Goal: Transaction & Acquisition: Purchase product/service

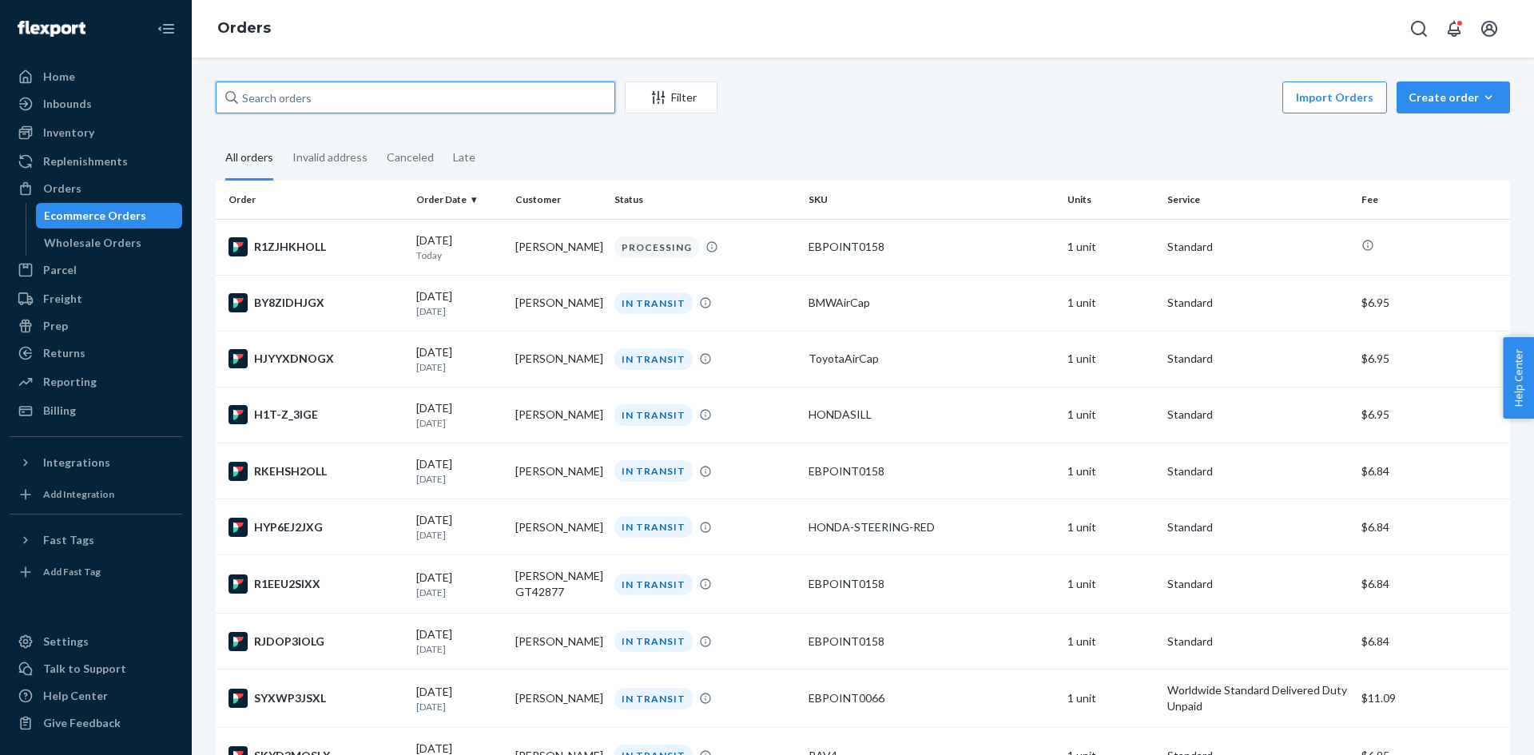
click at [566, 101] on input "text" at bounding box center [415, 97] width 399 height 32
paste input "[PERSON_NAME]"
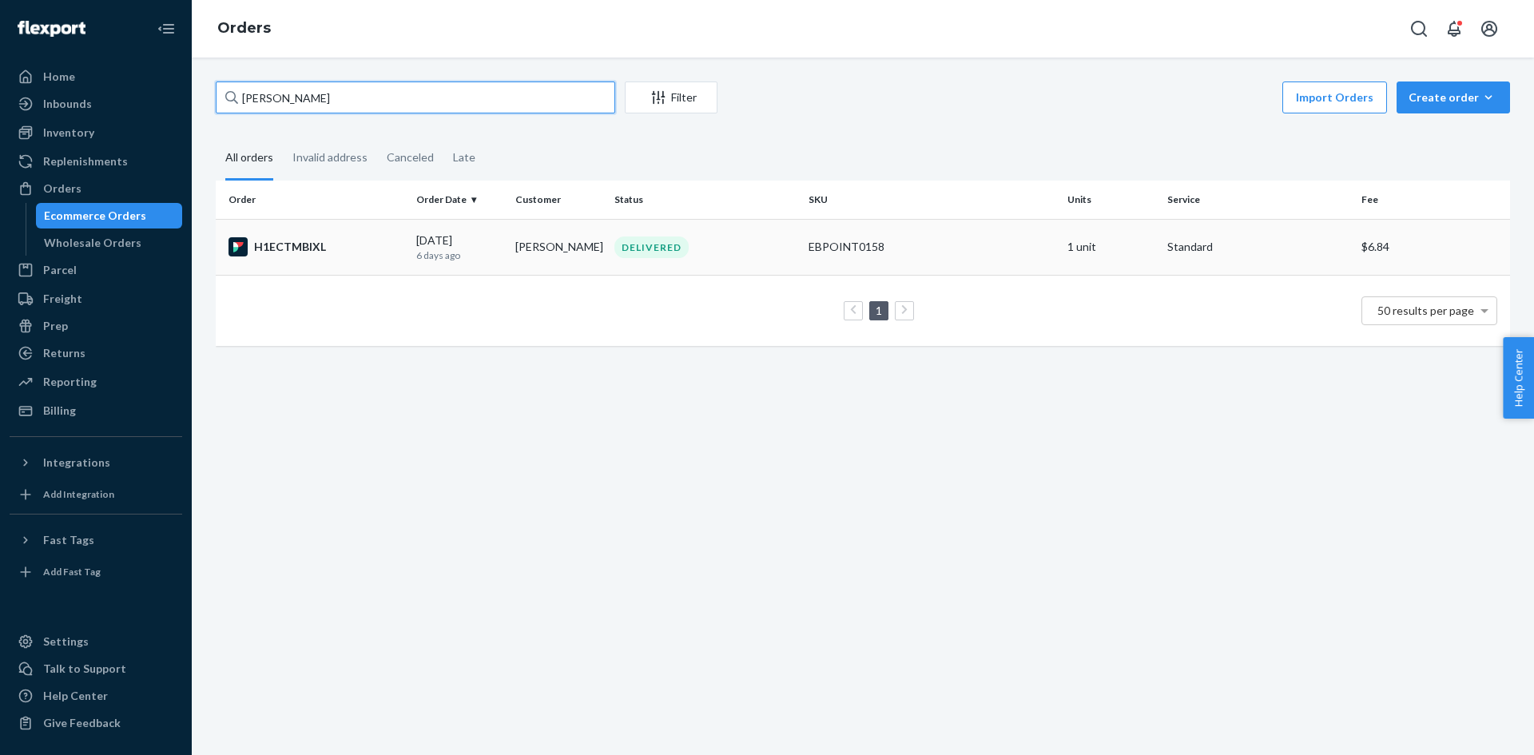
type input "[PERSON_NAME]"
click at [732, 248] on div "DELIVERED" at bounding box center [705, 247] width 188 height 22
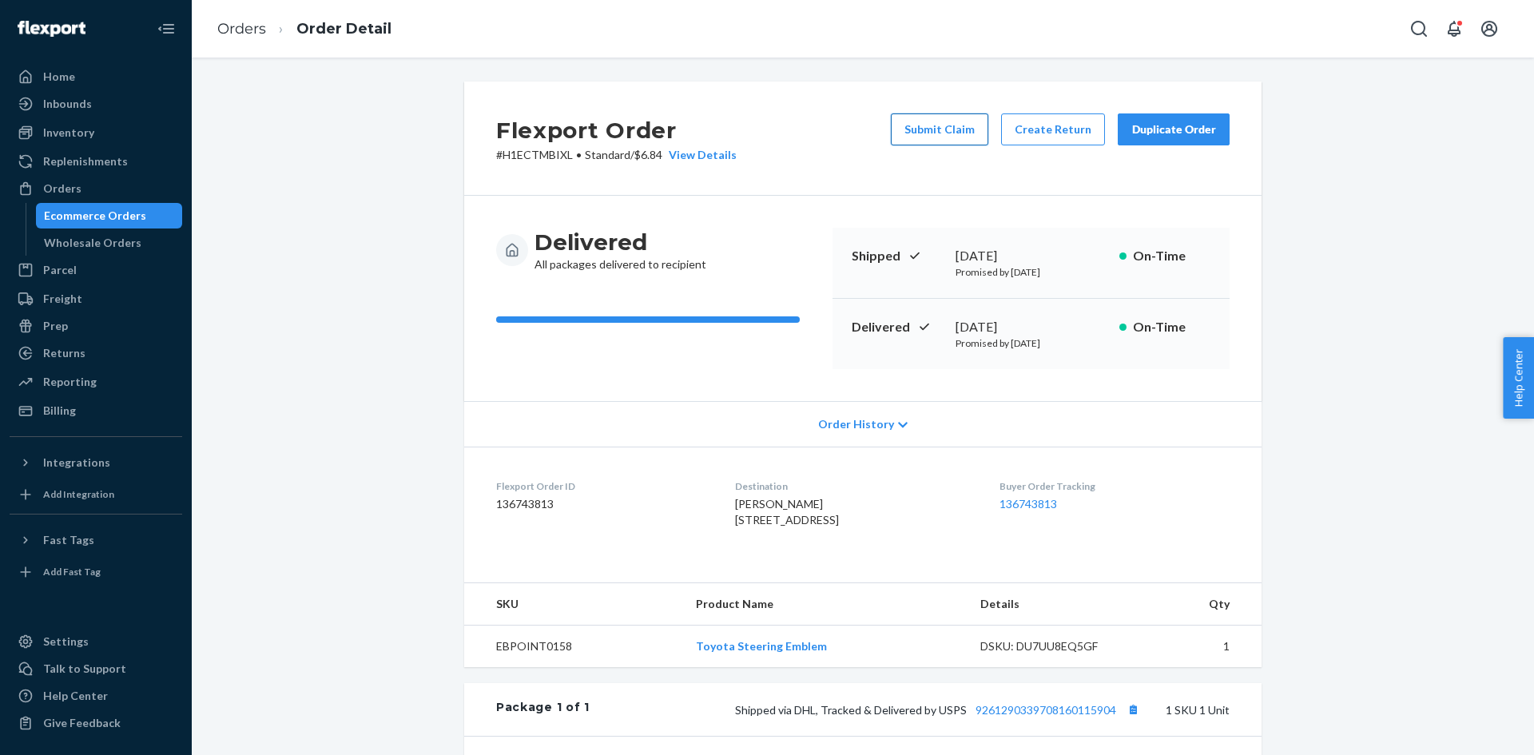
click at [967, 121] on button "Submit Claim" at bounding box center [939, 129] width 97 height 32
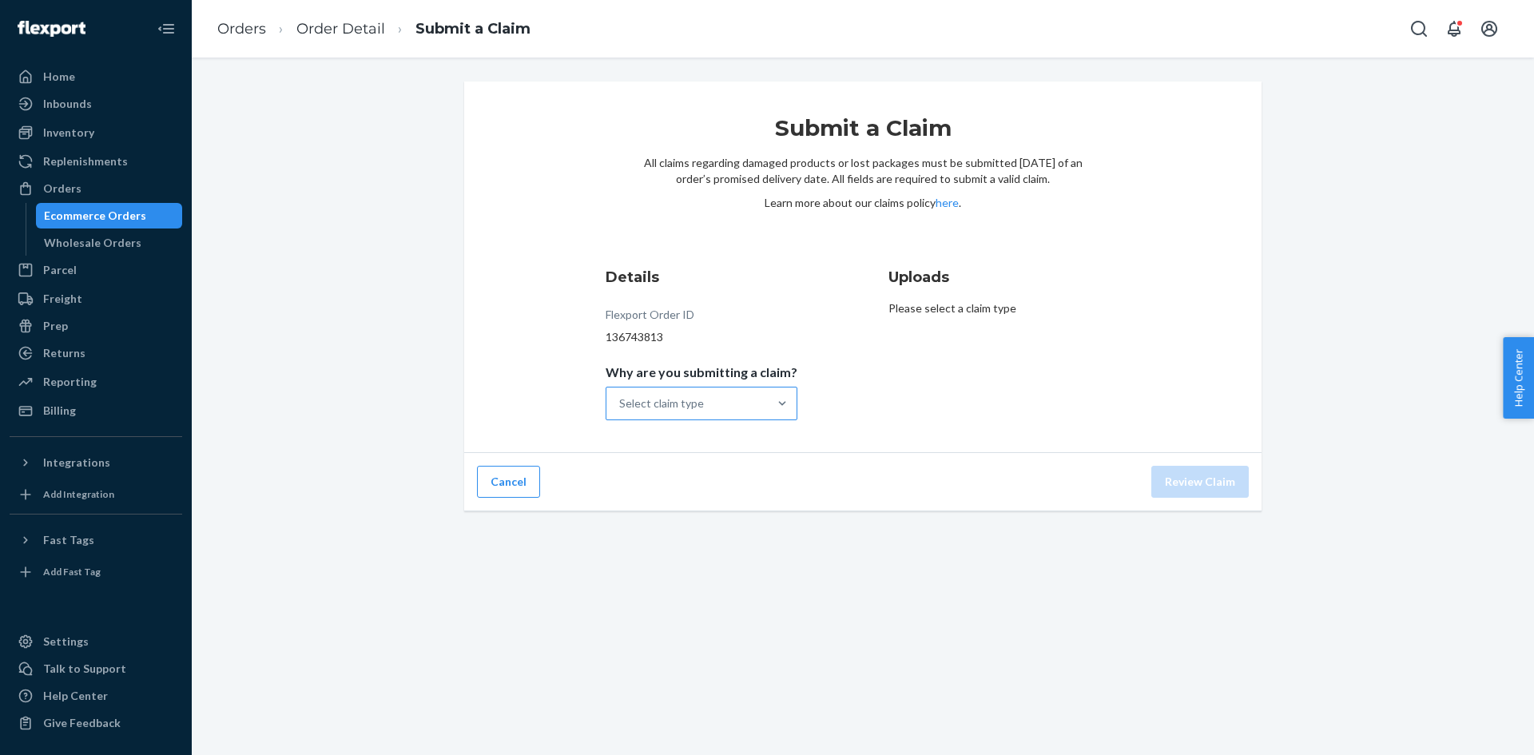
click at [753, 409] on div "Select claim type" at bounding box center [686, 403] width 161 height 32
click at [621, 409] on input "Why are you submitting a claim? Select claim type" at bounding box center [620, 403] width 2 height 16
click at [721, 515] on div "Incorrect product" at bounding box center [701, 507] width 185 height 32
click at [621, 411] on input "Why are you submitting a claim? option Incorrect product focused, 0 of 4. 4 res…" at bounding box center [620, 403] width 2 height 16
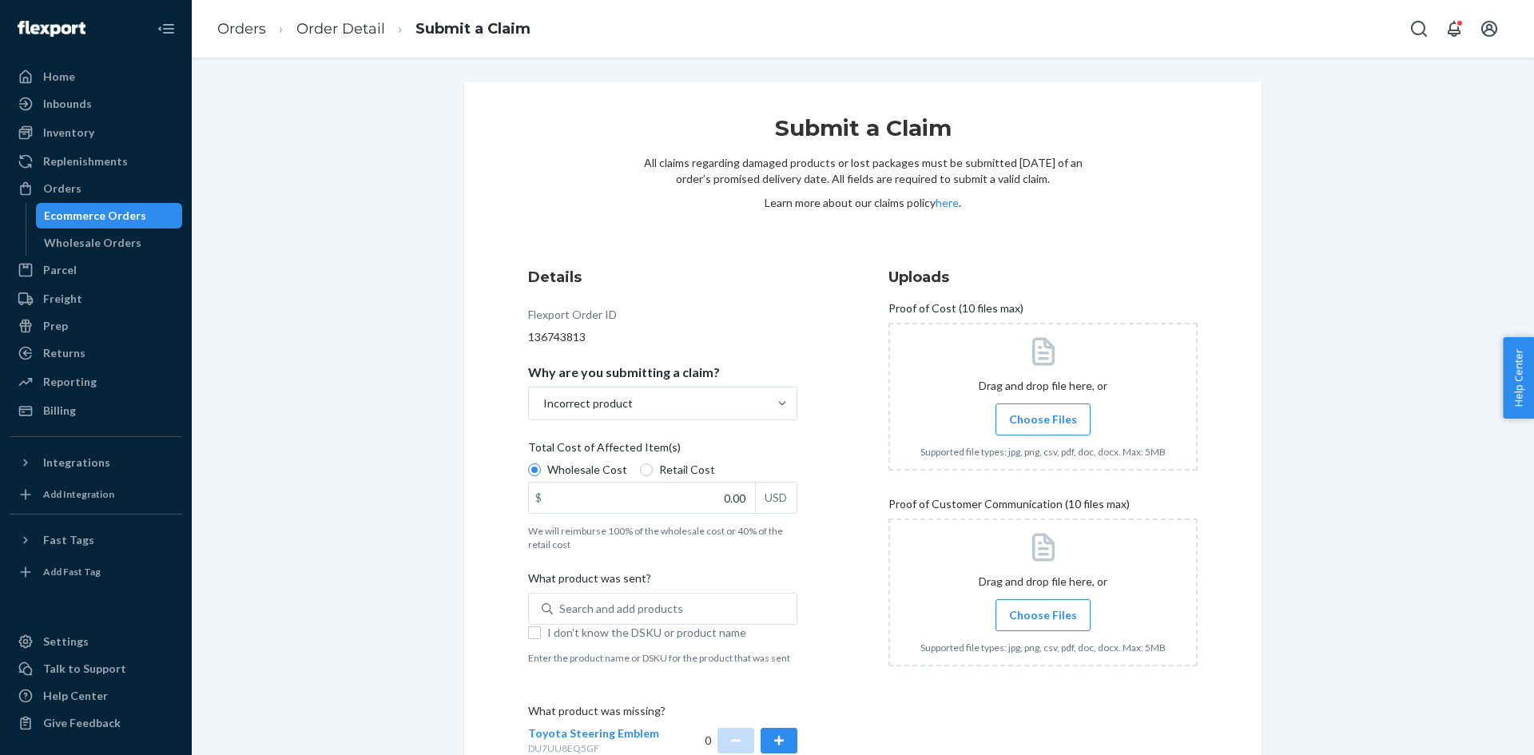
click at [1027, 420] on span "Choose Files" at bounding box center [1043, 419] width 68 height 16
click at [1043, 420] on input "Choose Files" at bounding box center [1043, 420] width 1 height 18
drag, startPoint x: 615, startPoint y: 457, endPoint x: 643, endPoint y: 471, distance: 31.1
click at [616, 457] on span "Total Cost of Affected Item(s)" at bounding box center [604, 450] width 153 height 22
click at [541, 463] on input "Wholesale Cost" at bounding box center [534, 469] width 13 height 13
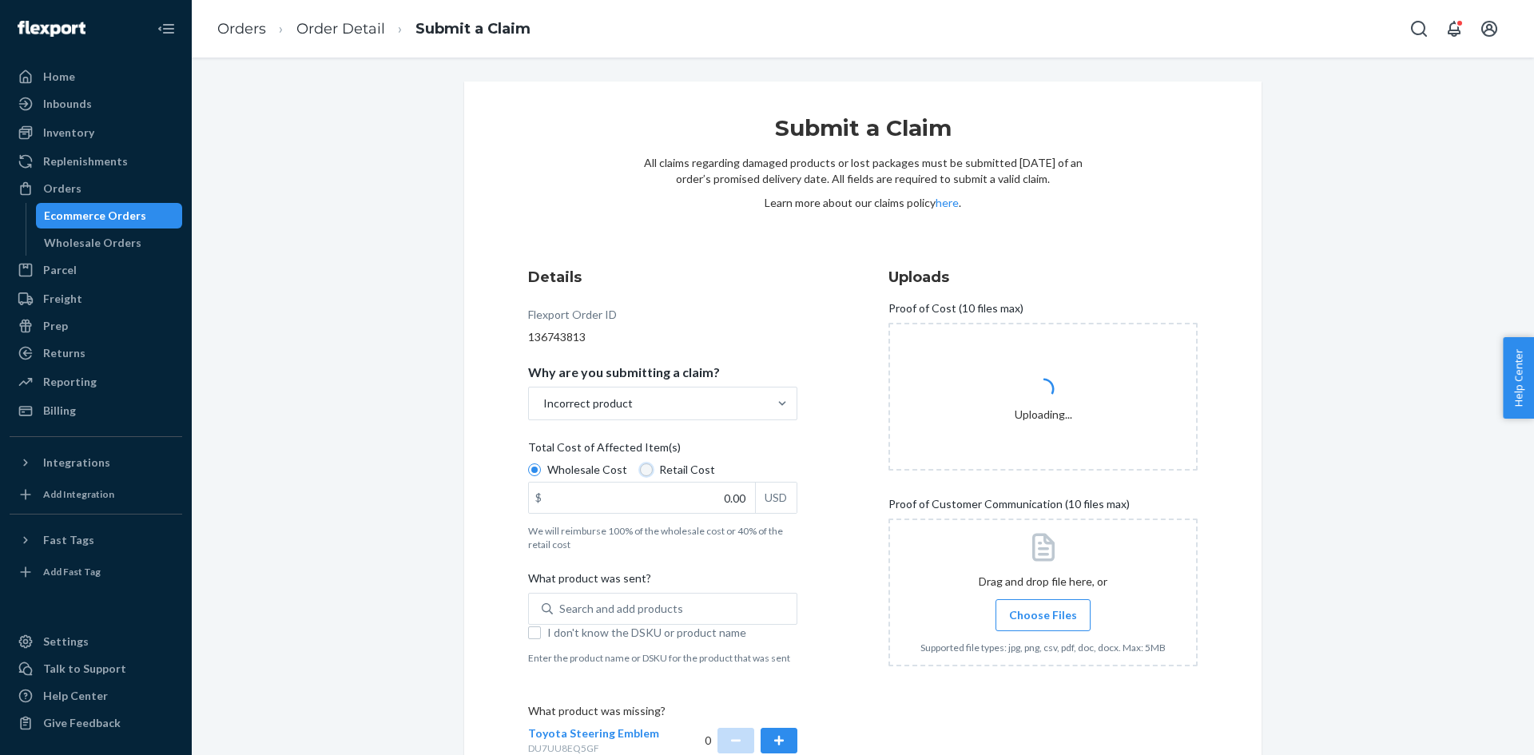
click at [643, 471] on input "Retail Cost" at bounding box center [646, 469] width 13 height 13
radio input "true"
radio input "false"
click at [665, 502] on input "0.00" at bounding box center [642, 498] width 226 height 30
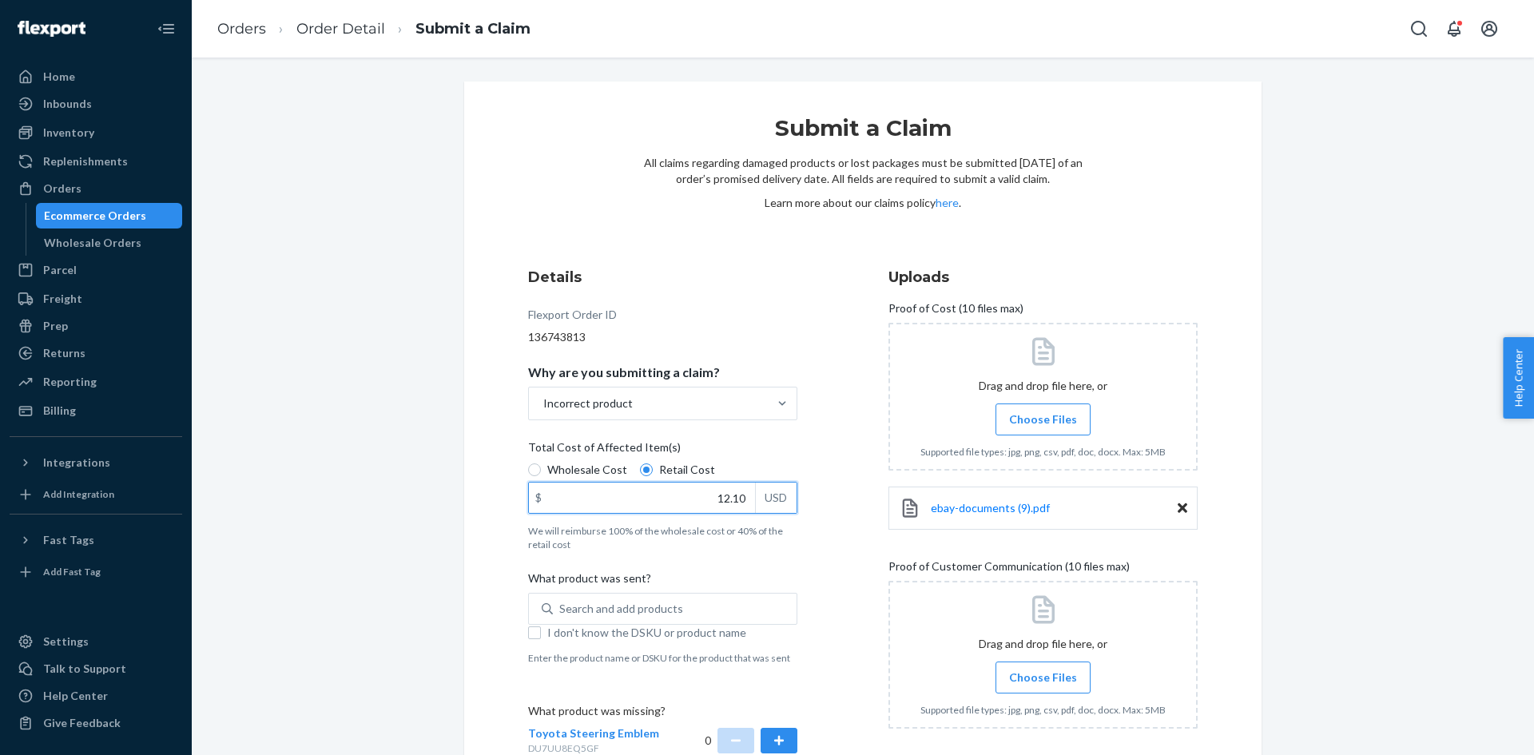
type input "12.10"
click at [355, 518] on div "Submit a Claim All claims regarding damaged products or lost packages must be s…" at bounding box center [863, 473] width 1318 height 785
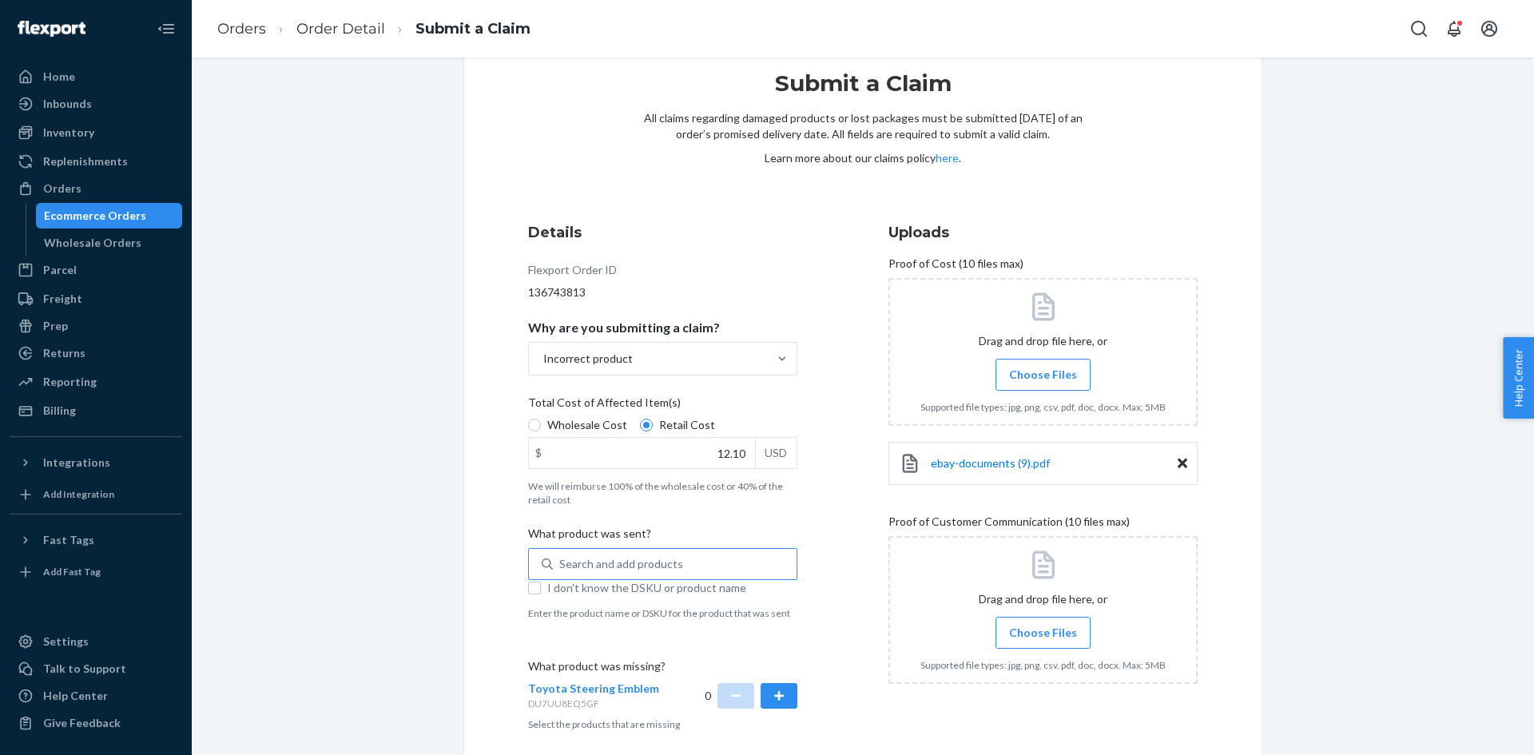
scroll to position [112, 0]
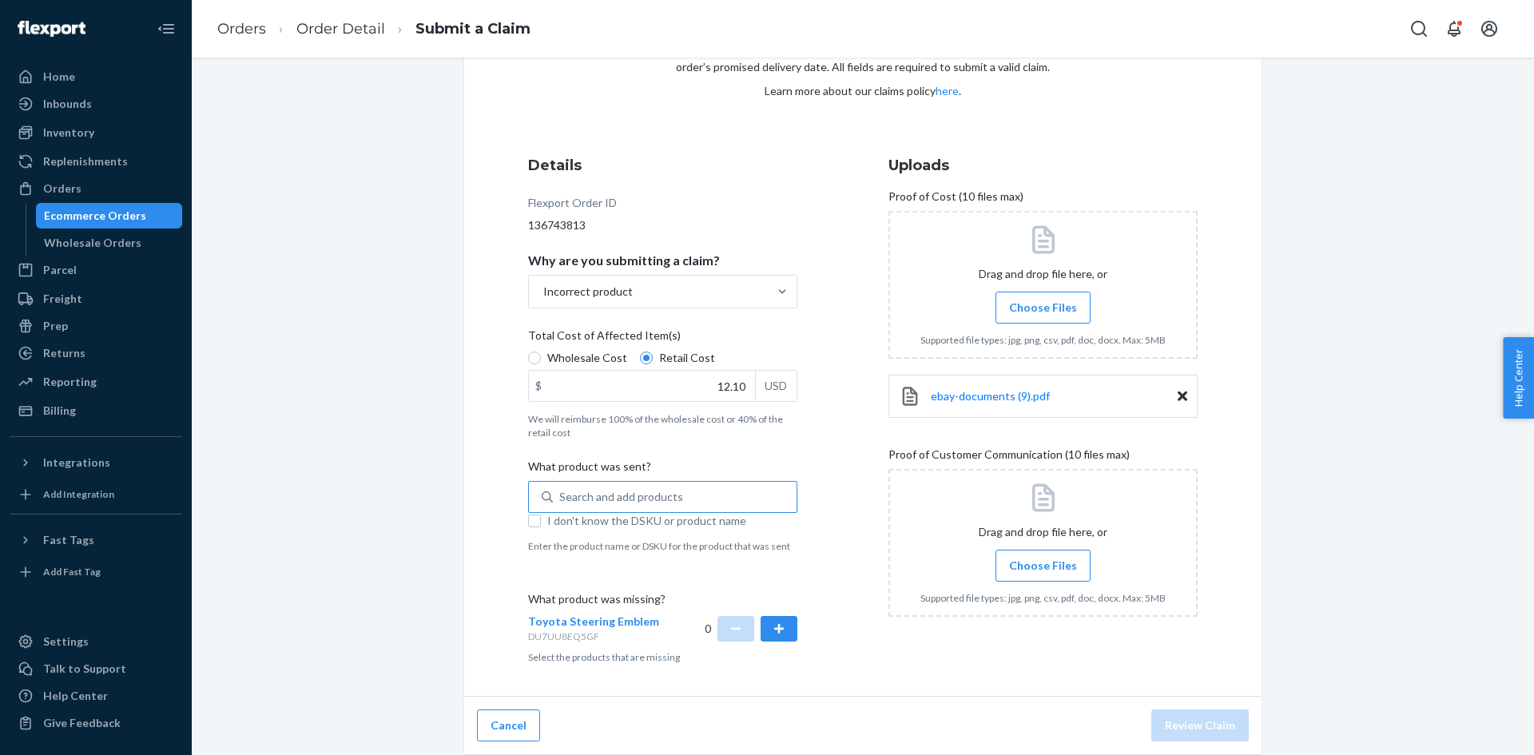
click at [645, 489] on div "Search and add products" at bounding box center [621, 497] width 124 height 16
click at [561, 489] on input "Search and add products" at bounding box center [560, 497] width 2 height 16
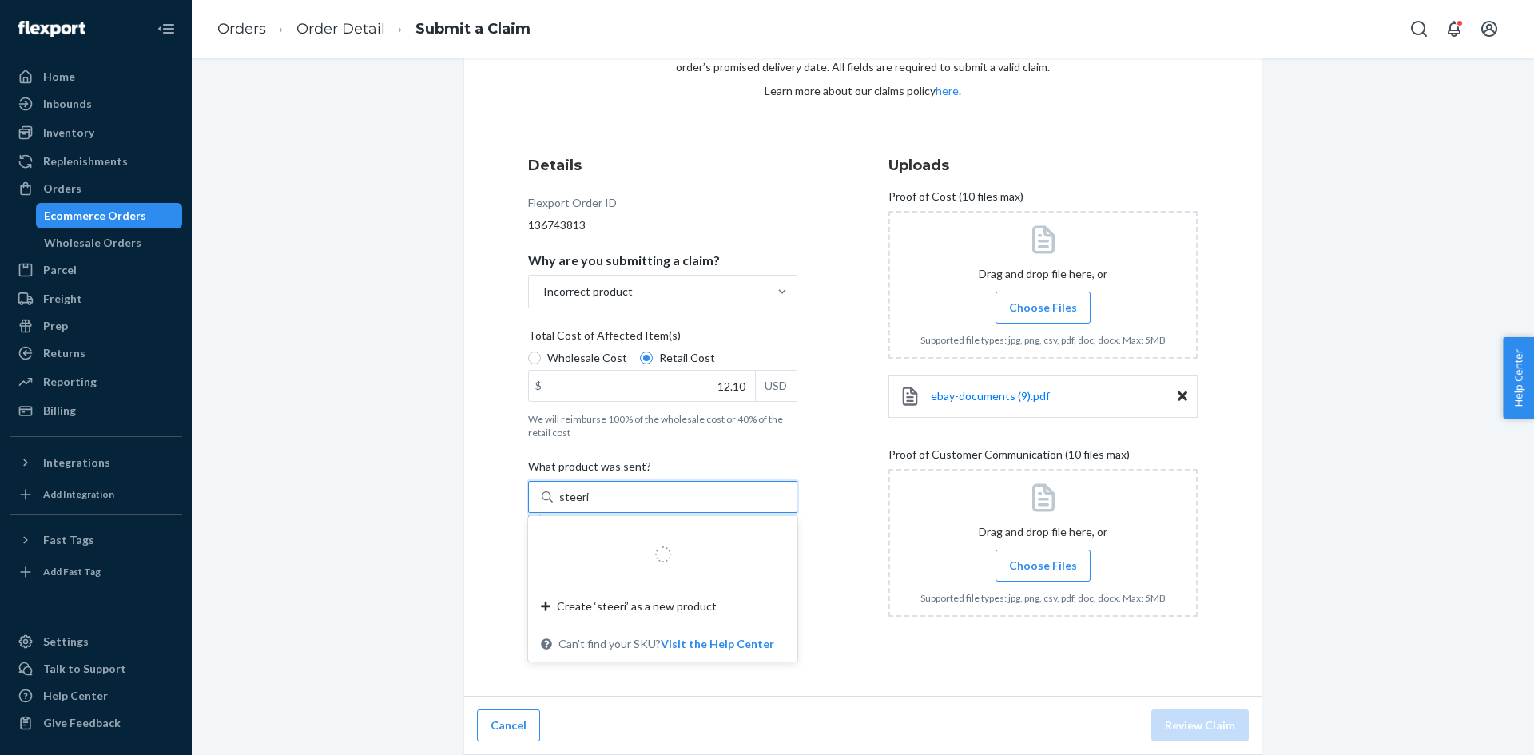
type input "steerin"
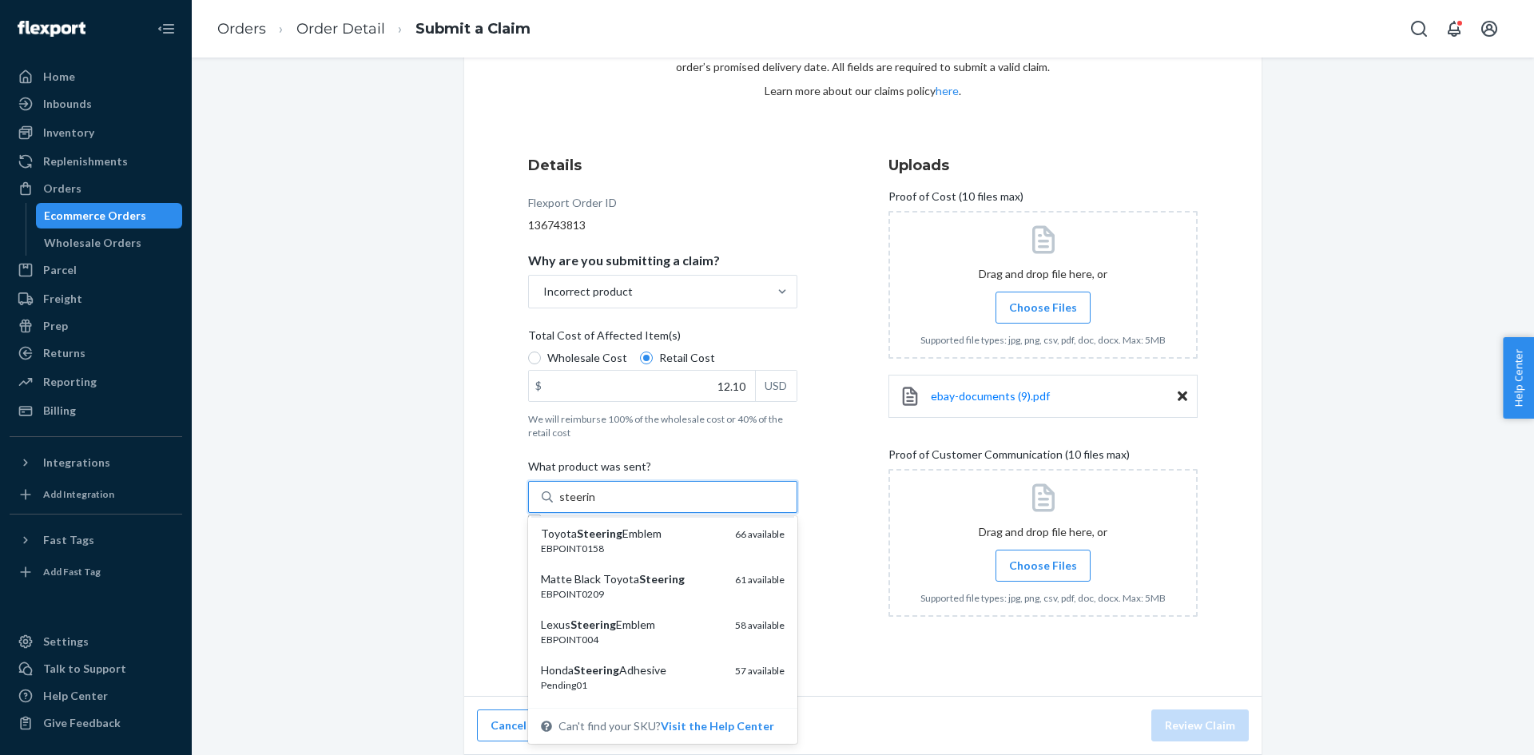
scroll to position [160, 0]
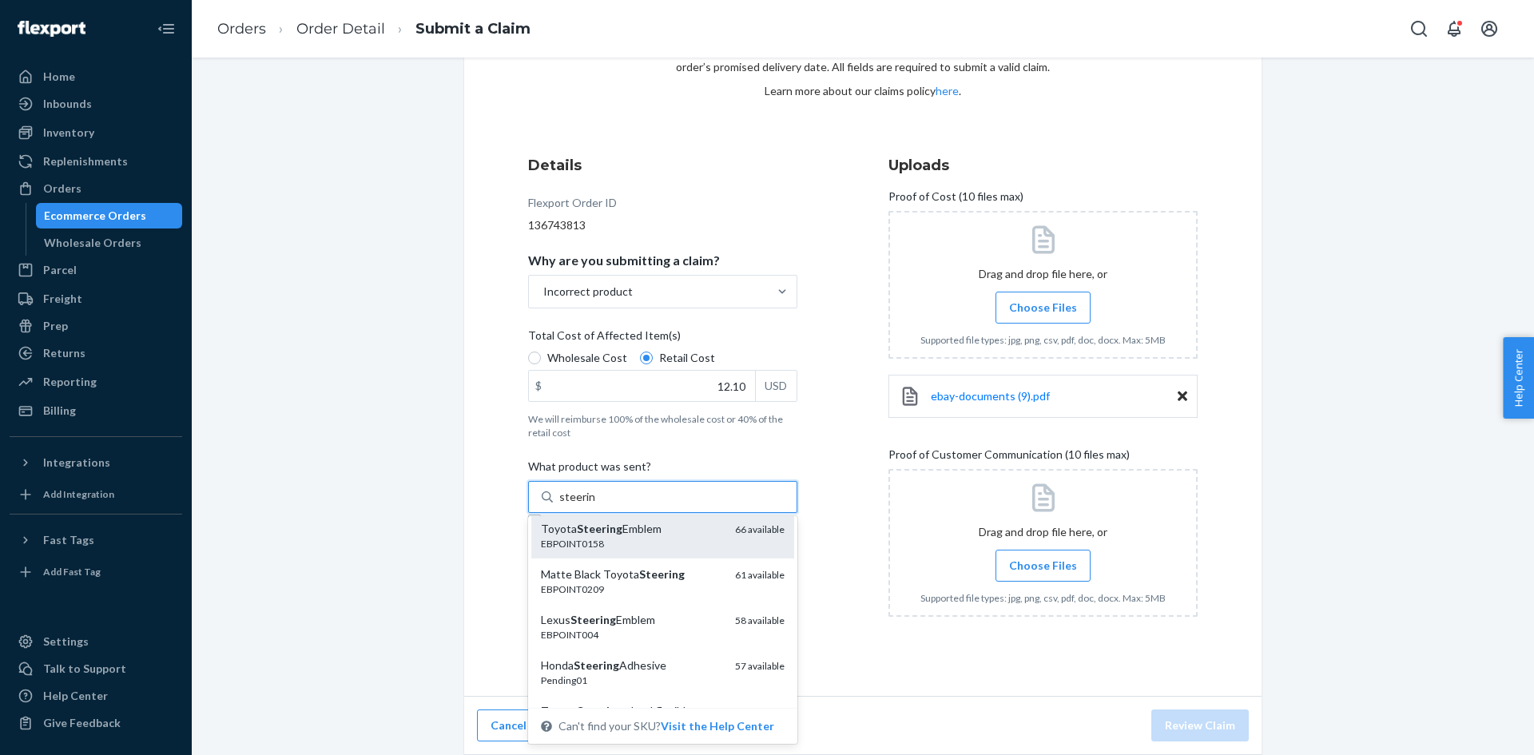
click at [649, 550] on div "EBPOINT0158" at bounding box center [631, 544] width 181 height 14
click at [595, 505] on input "steerin" at bounding box center [577, 497] width 36 height 16
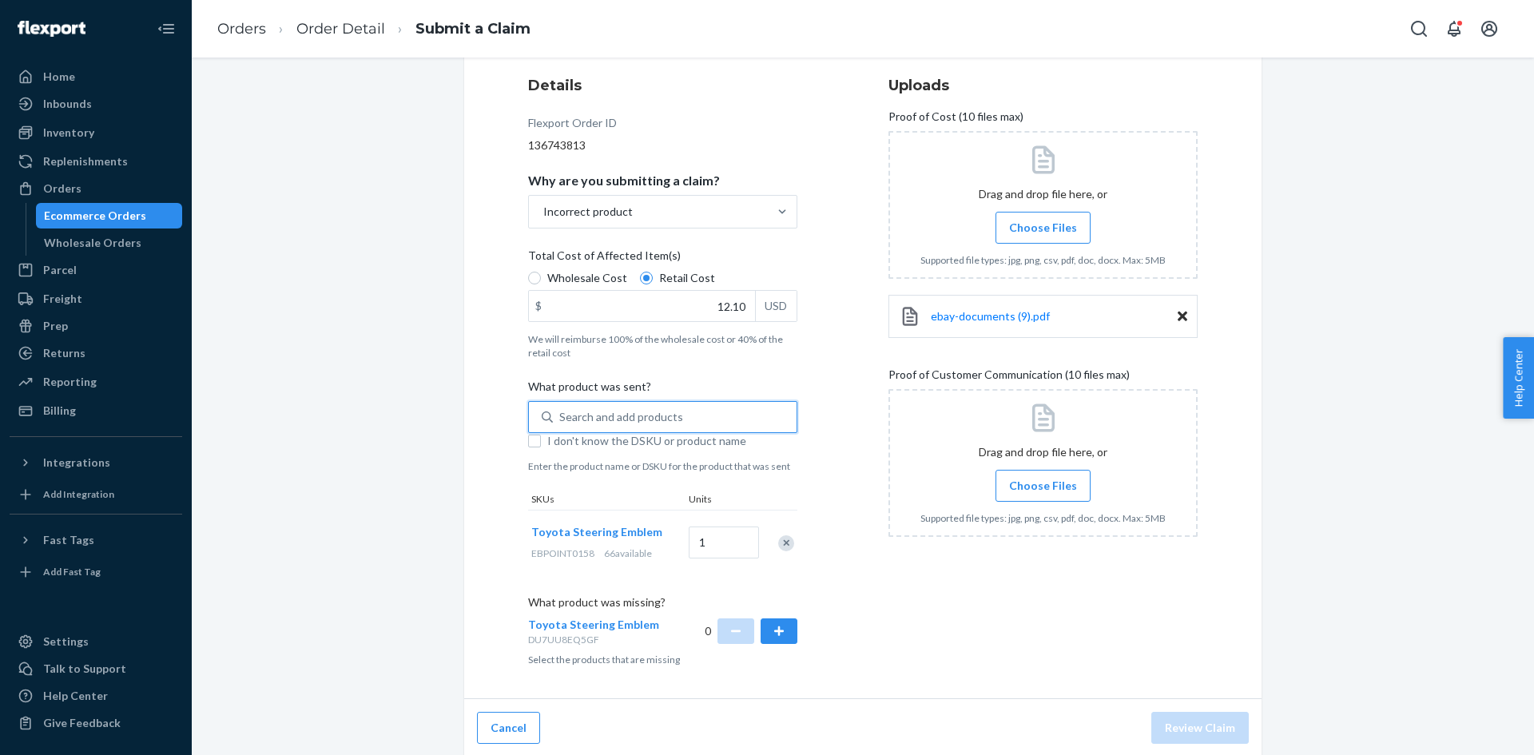
scroll to position [194, 0]
click at [788, 630] on button "button" at bounding box center [779, 629] width 37 height 26
click at [967, 618] on div "Uploads Proof of Cost (10 files max) Drag and drop file here, or Choose Files S…" at bounding box center [1042, 368] width 309 height 604
click at [1041, 480] on span "Choose Files" at bounding box center [1043, 483] width 68 height 16
click at [1043, 480] on input "Choose Files" at bounding box center [1043, 484] width 1 height 18
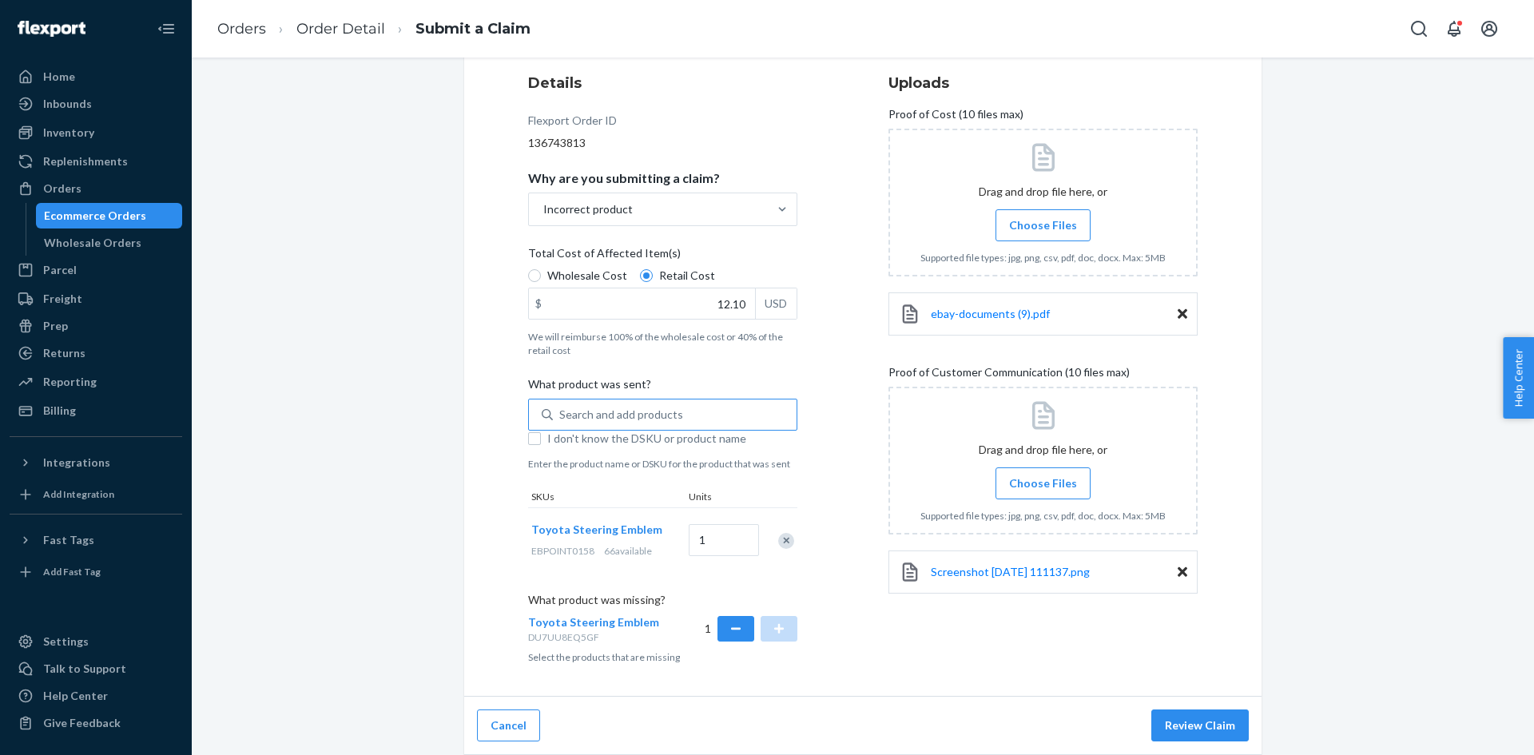
click at [1053, 480] on span "Choose Files" at bounding box center [1043, 483] width 68 height 16
click at [1043, 480] on input "Choose Files" at bounding box center [1043, 484] width 1 height 18
click at [1040, 499] on div at bounding box center [1042, 461] width 309 height 148
click at [1032, 483] on span "Choose Files" at bounding box center [1043, 483] width 68 height 16
click at [1043, 483] on input "Choose Files" at bounding box center [1043, 484] width 1 height 18
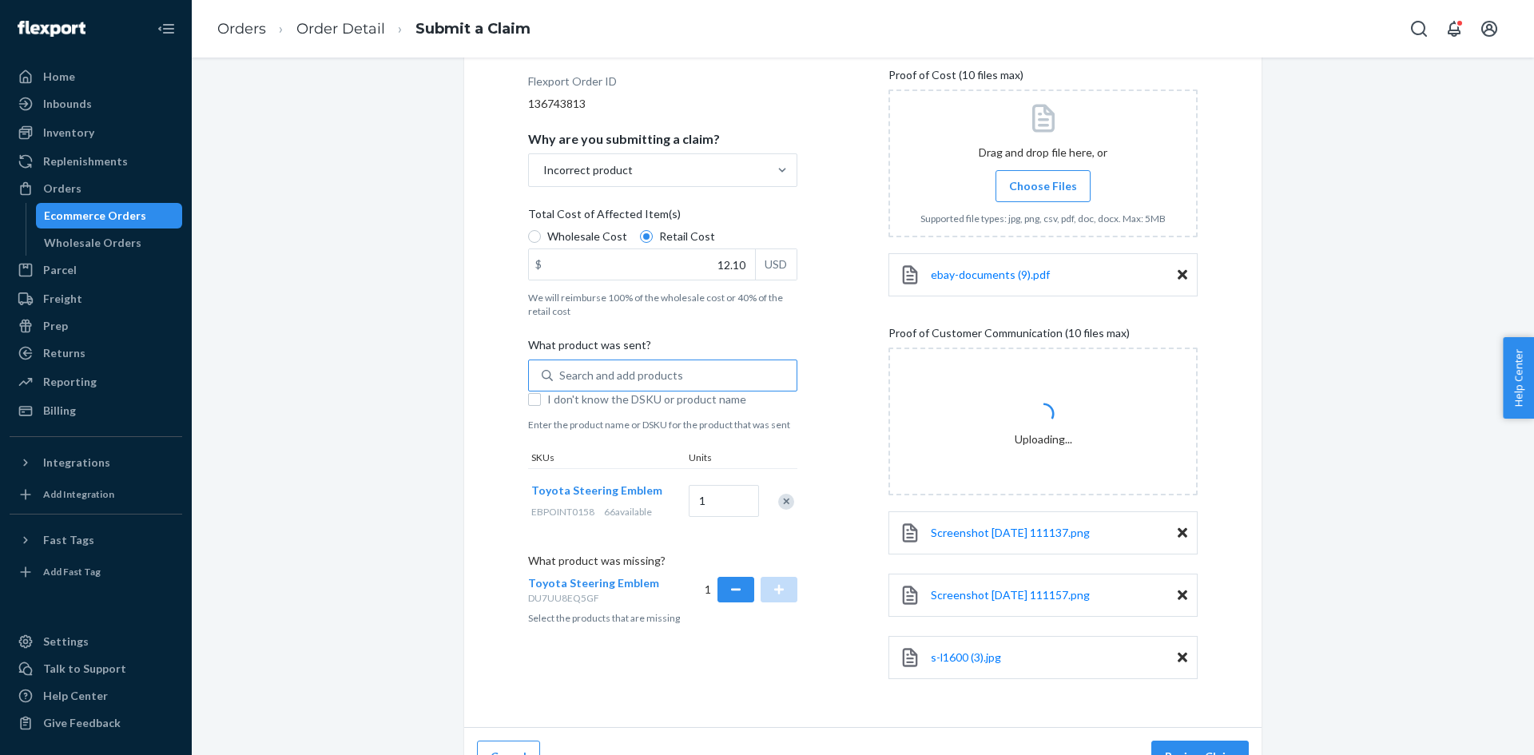
scroll to position [264, 0]
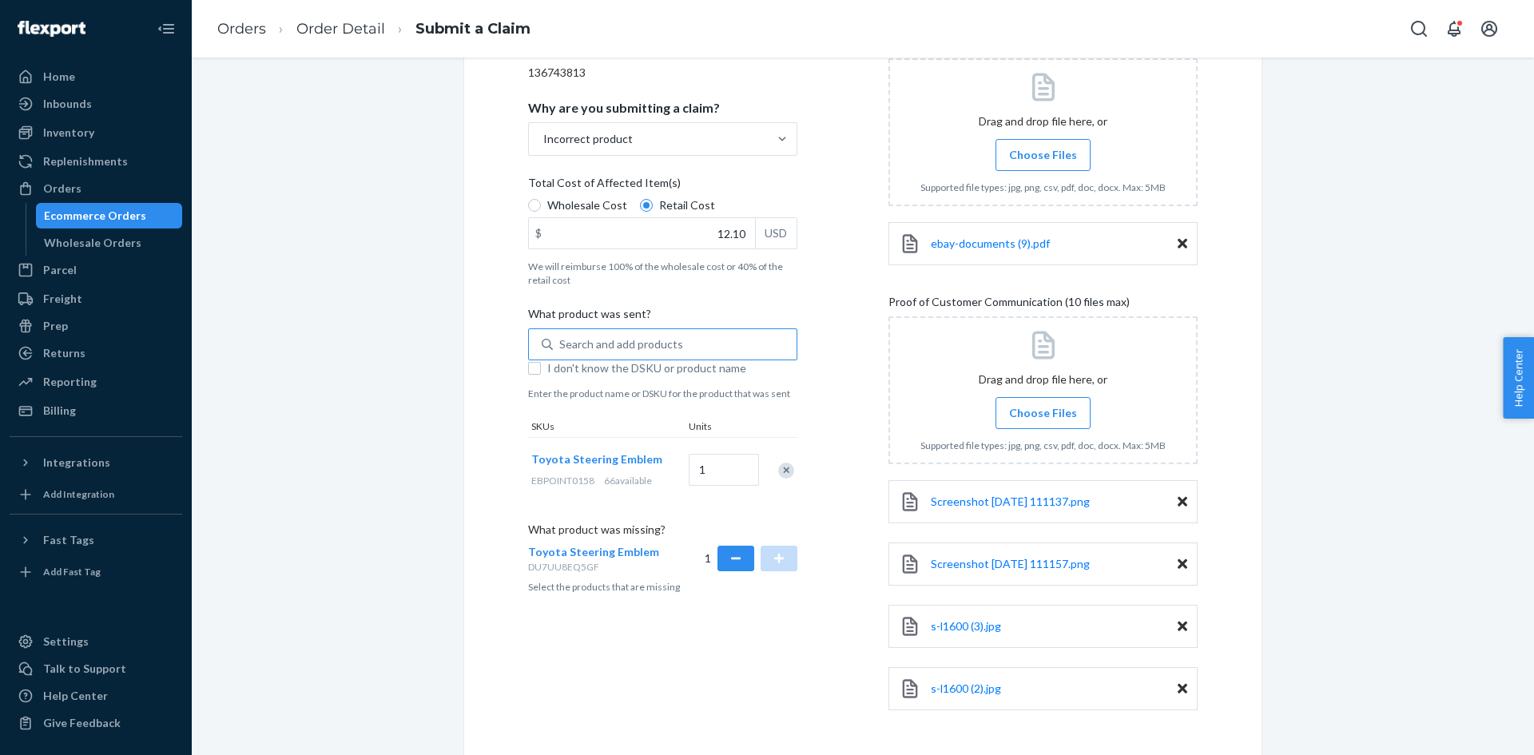
click at [1033, 418] on span "Choose Files" at bounding box center [1043, 413] width 68 height 16
click at [1043, 418] on input "Choose Files" at bounding box center [1043, 413] width 1 height 18
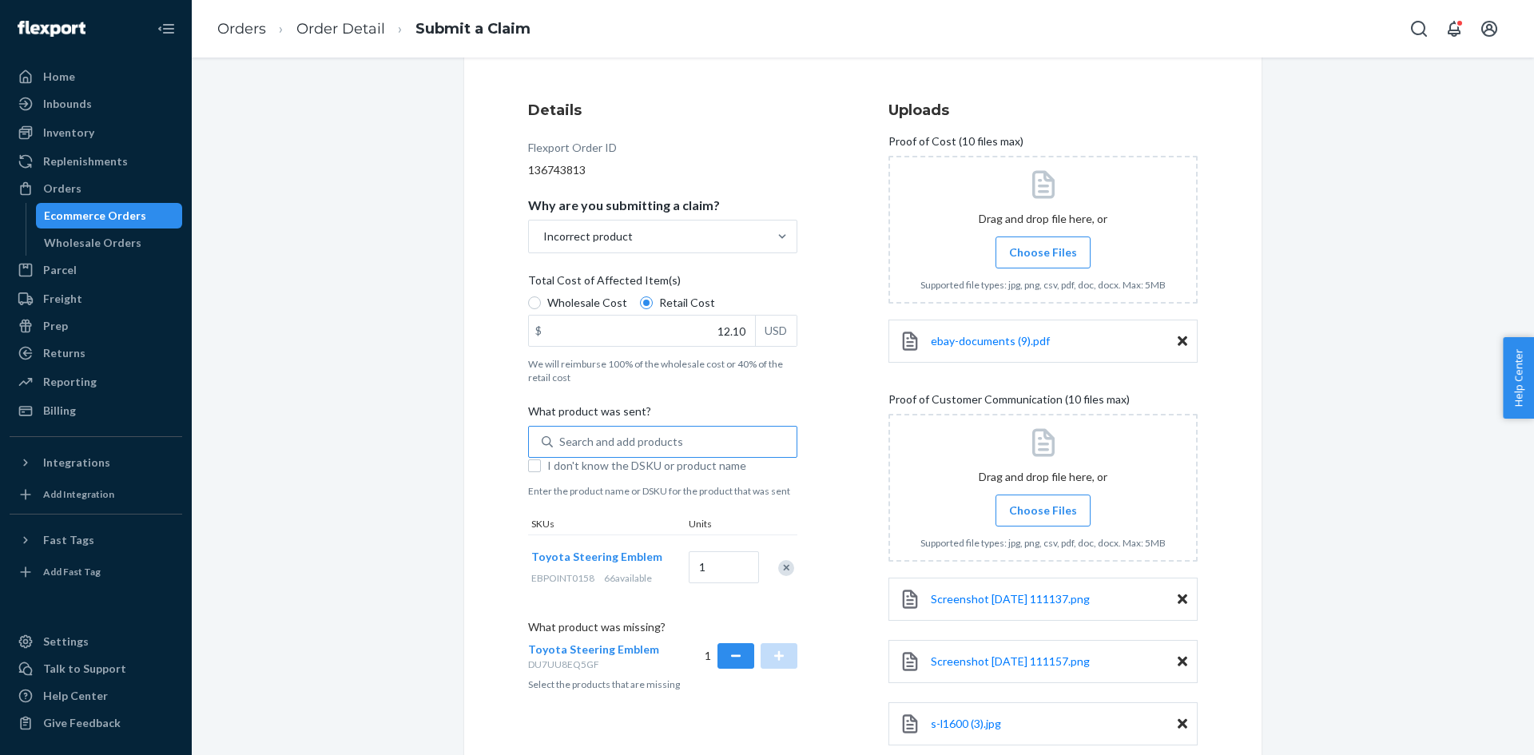
scroll to position [389, 0]
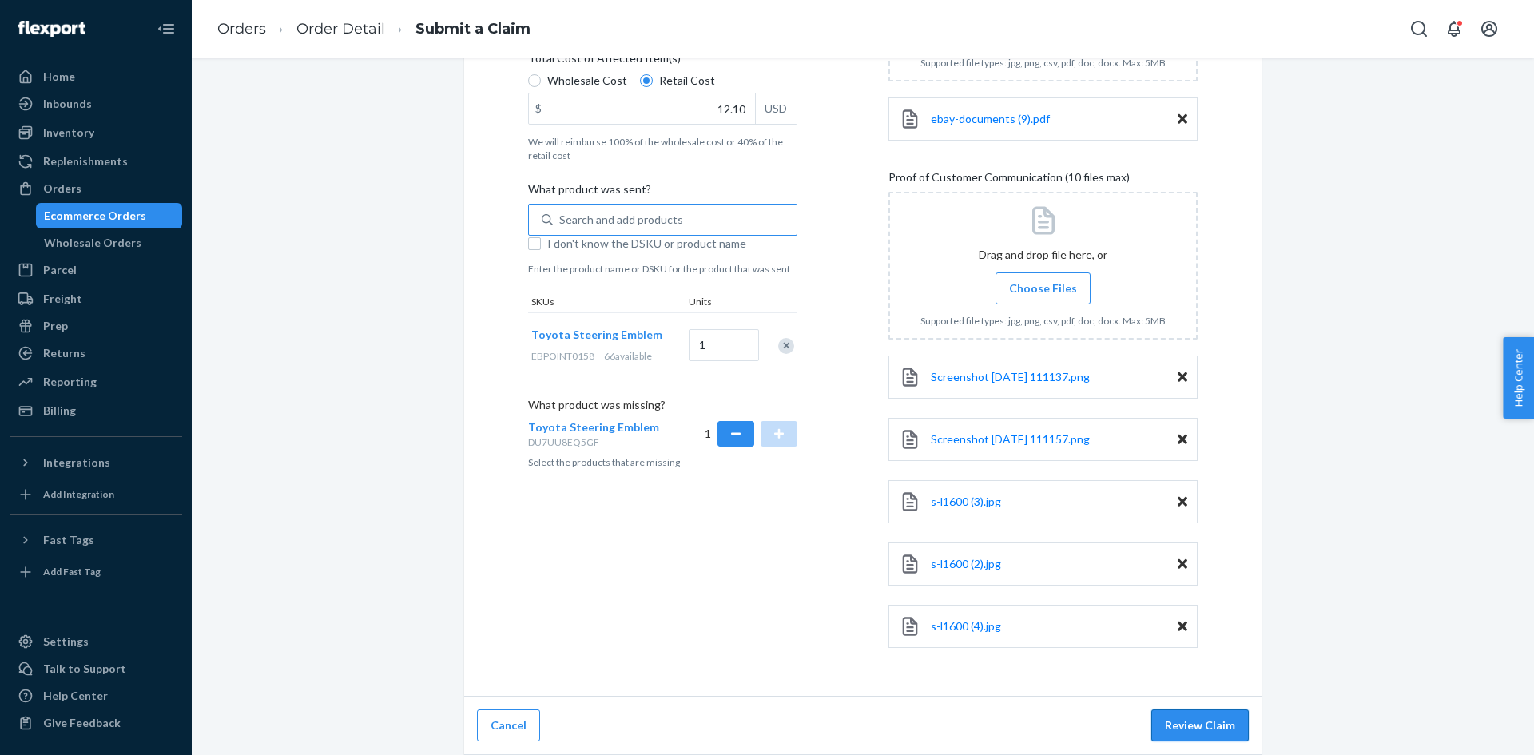
click at [1201, 737] on button "Review Claim" at bounding box center [1199, 725] width 97 height 32
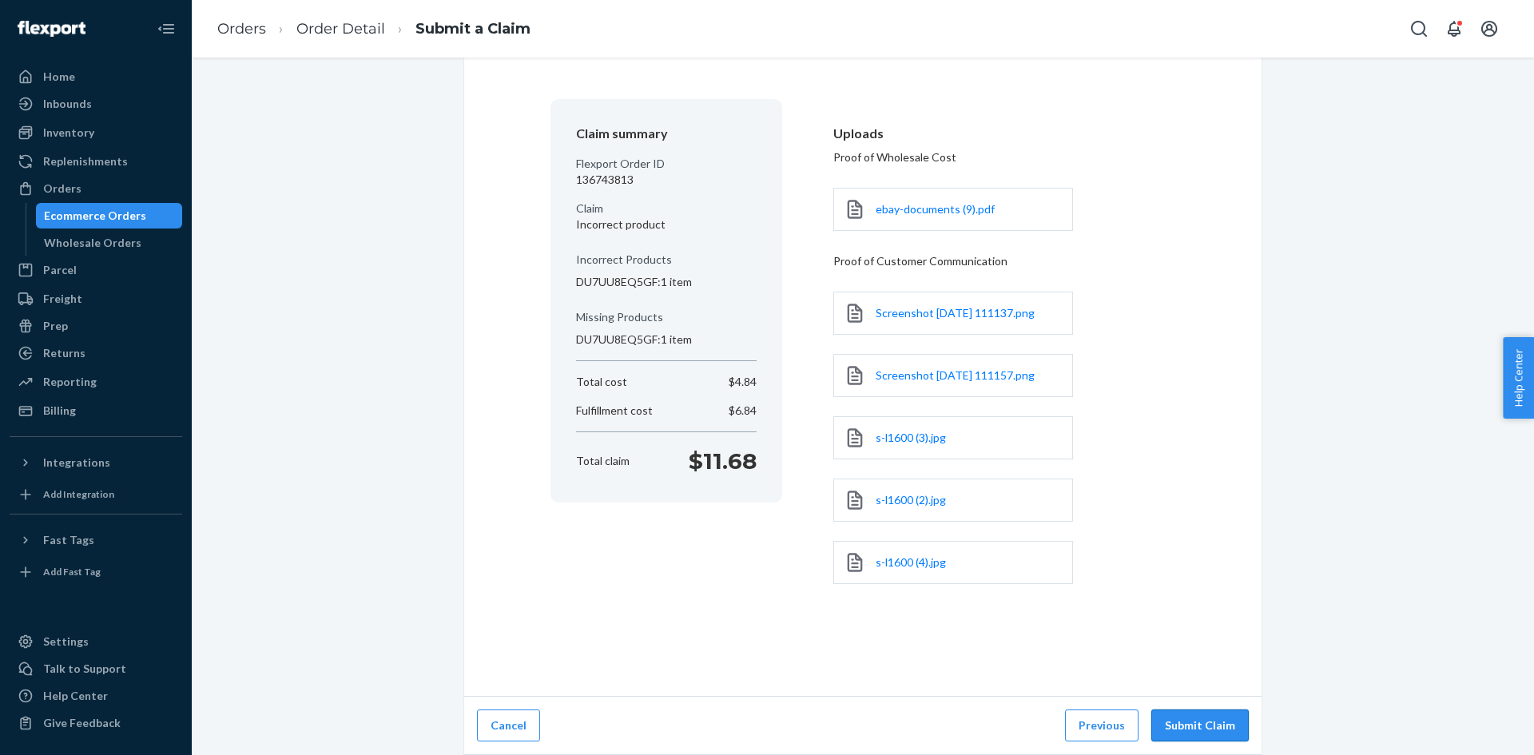
click at [1199, 725] on button "Submit Claim" at bounding box center [1199, 725] width 97 height 32
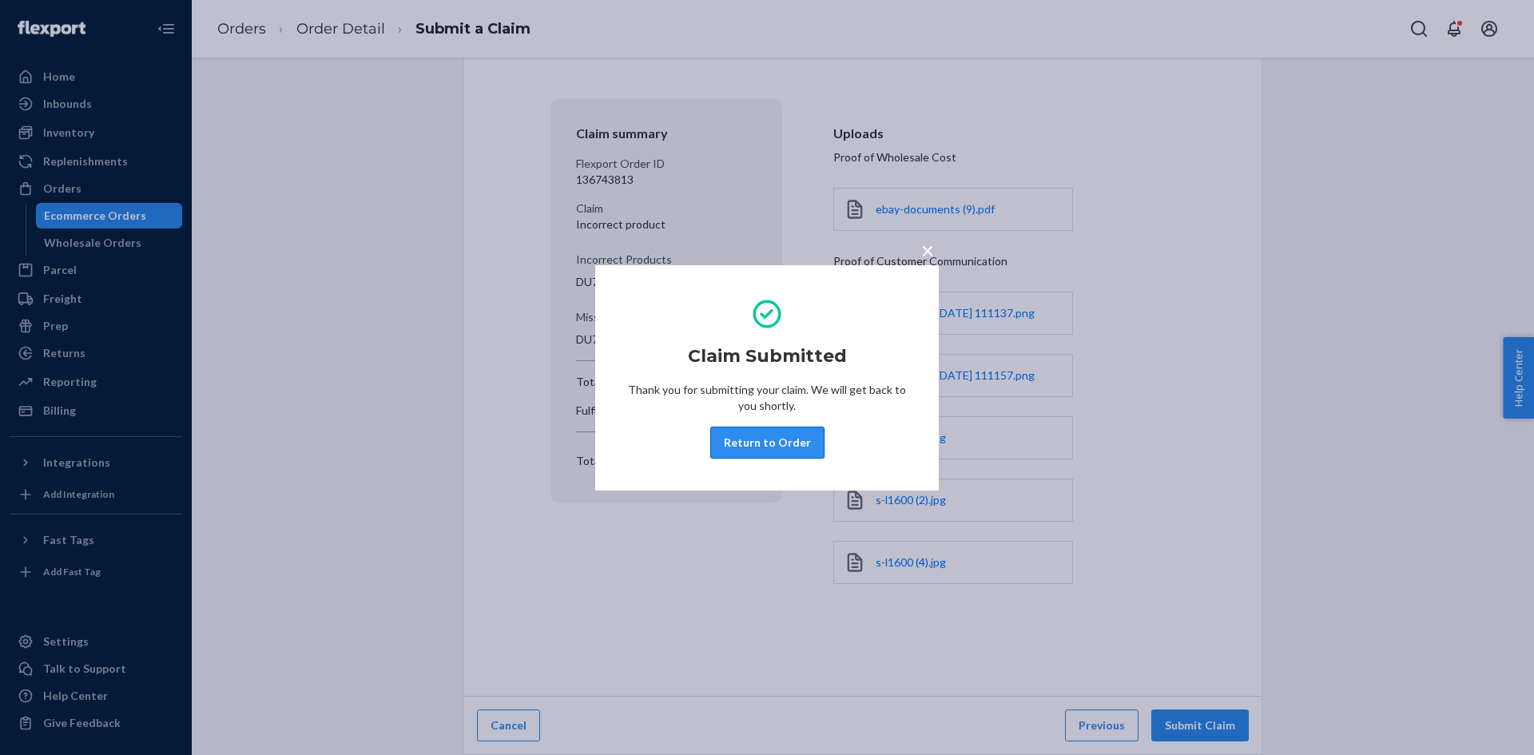
click at [773, 439] on button "Return to Order" at bounding box center [767, 443] width 114 height 32
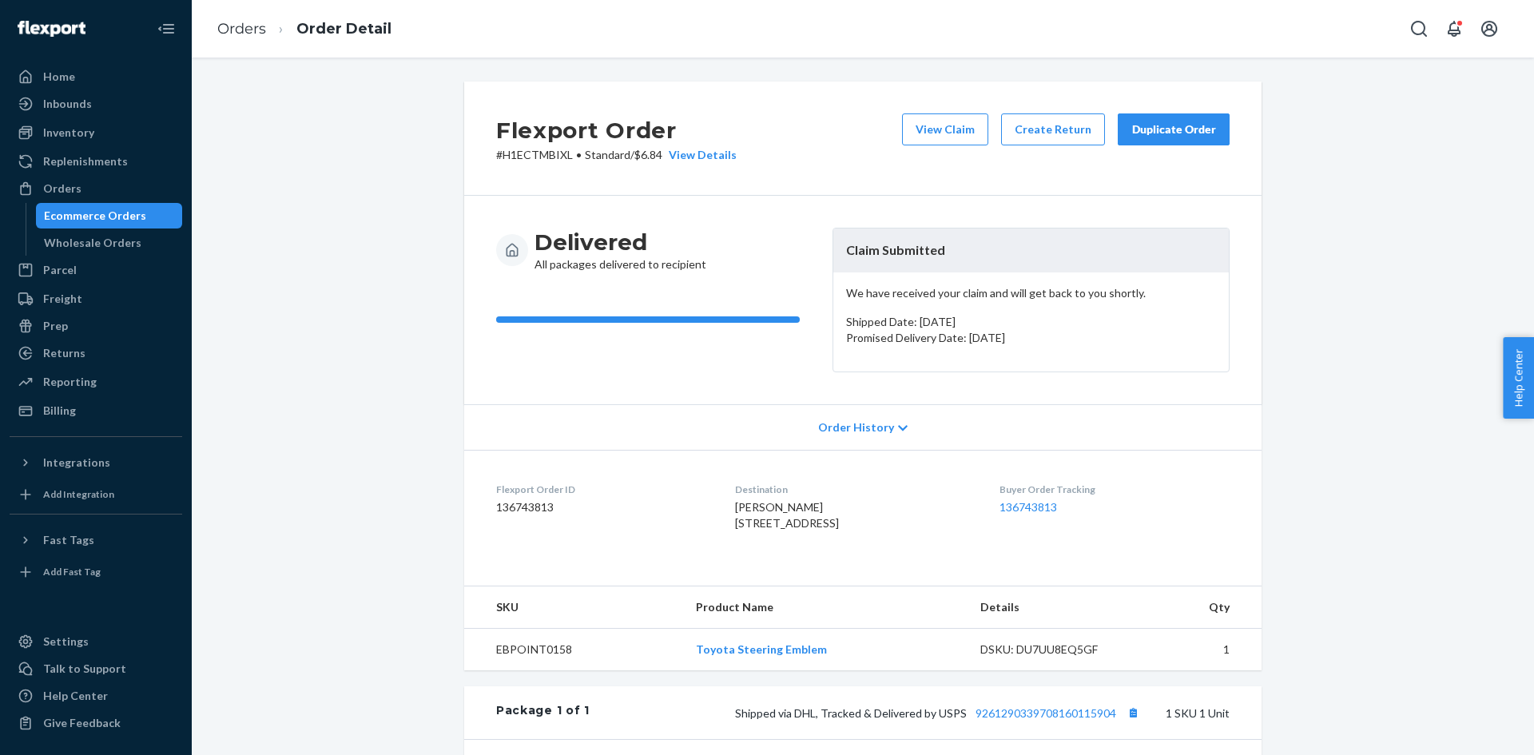
click at [1146, 125] on div "Duplicate Order" at bounding box center [1173, 129] width 85 height 16
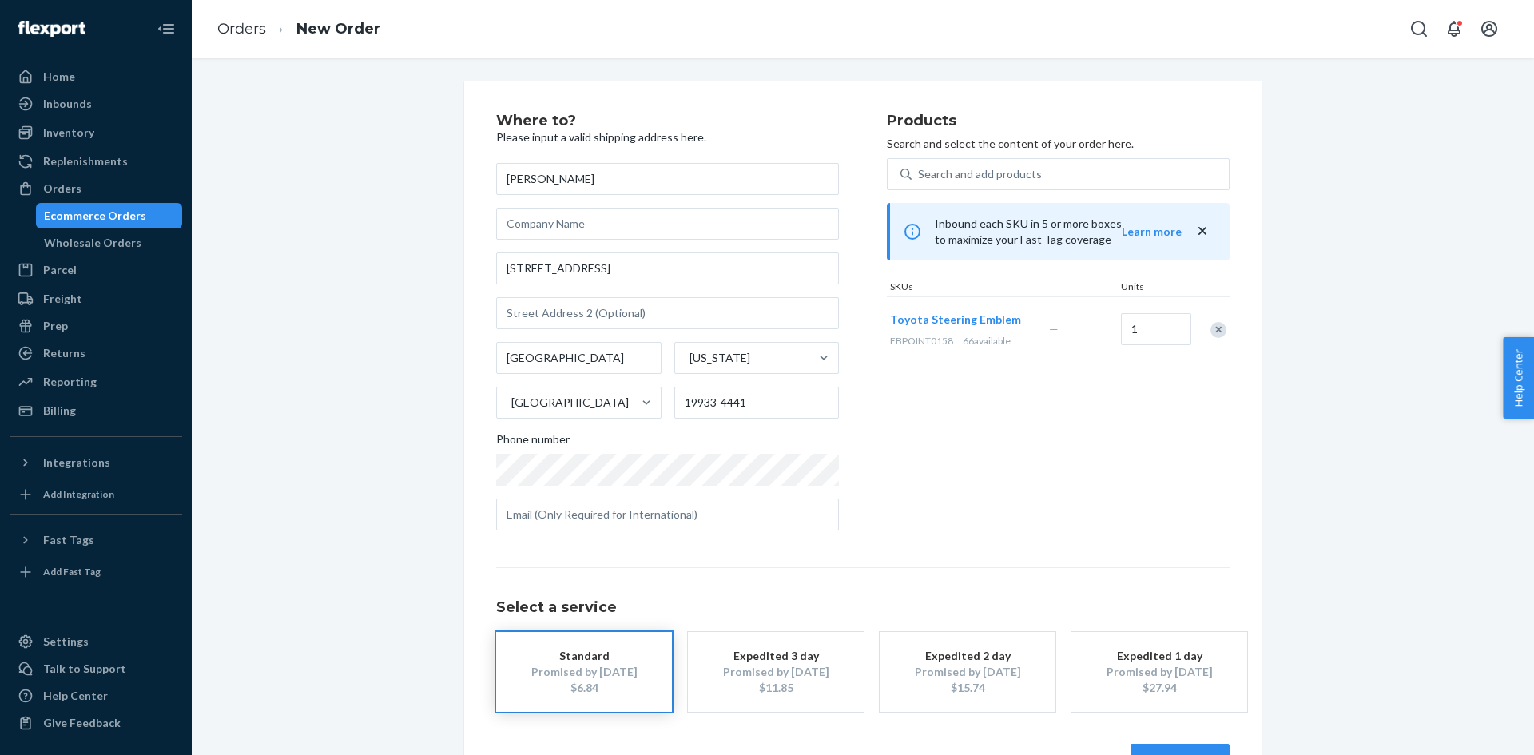
click at [334, 427] on div "Where to? Please input a valid shipping address here. [PERSON_NAME] [STREET_ADD…" at bounding box center [863, 444] width 1318 height 726
click at [600, 669] on div "Promised by [DATE]" at bounding box center [584, 672] width 128 height 16
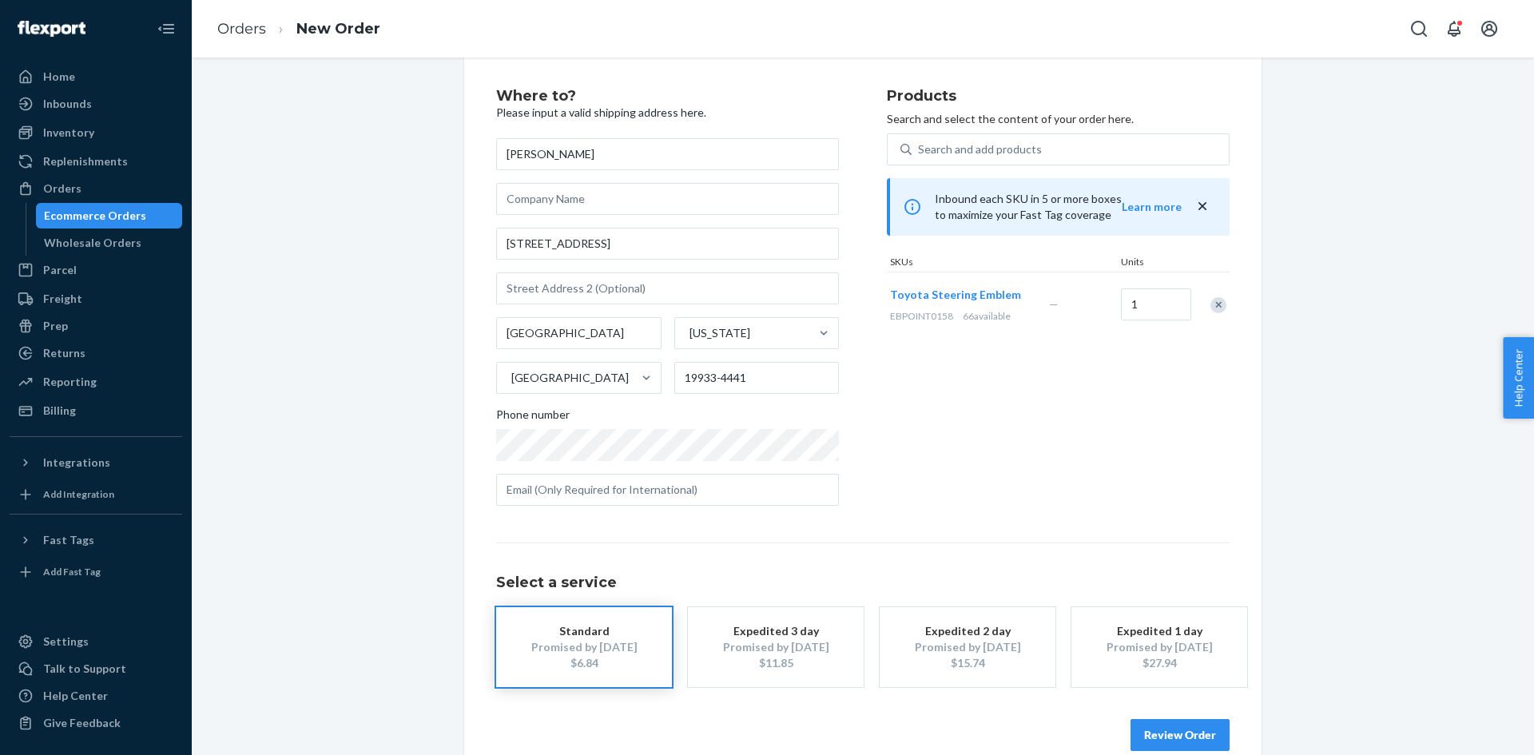
scroll to position [53, 0]
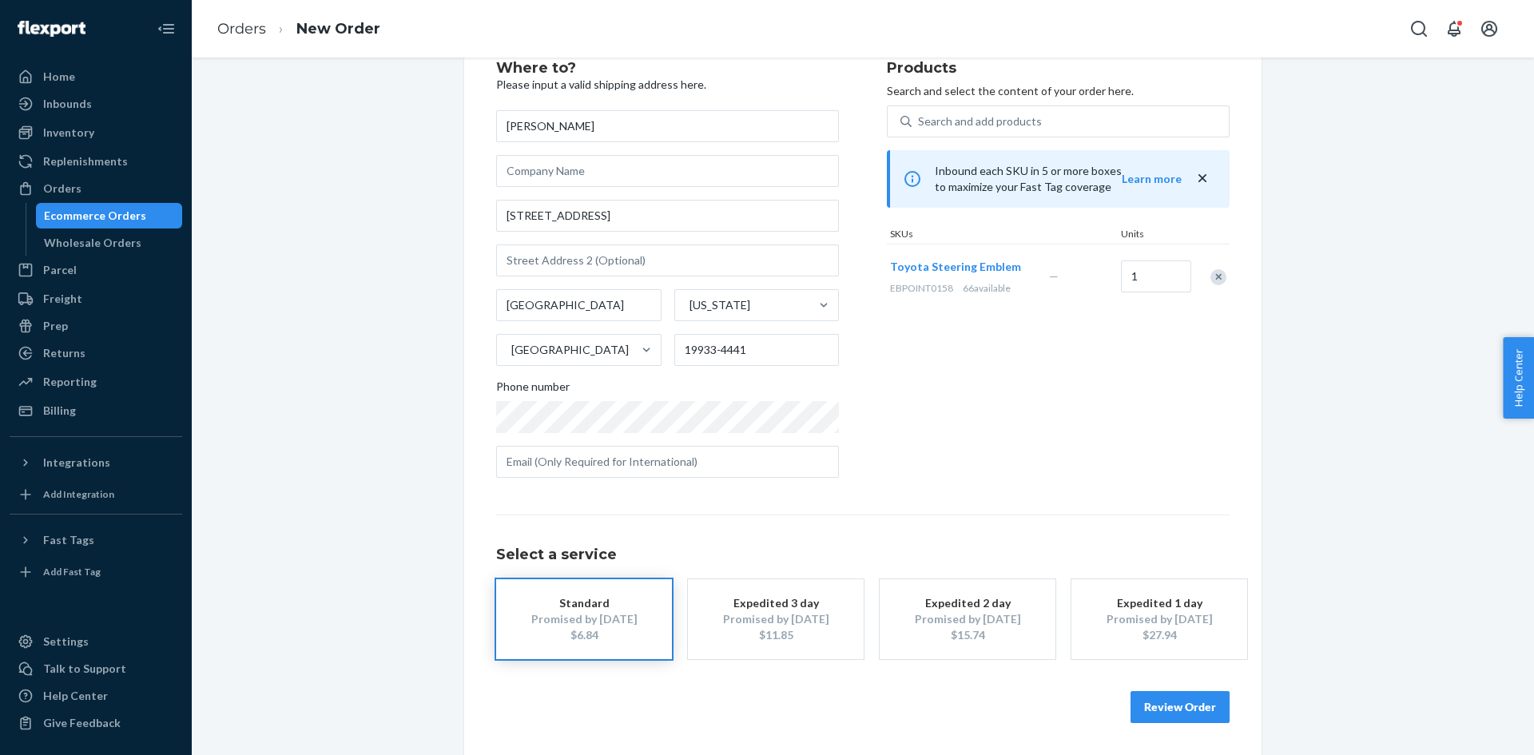
click at [1173, 707] on button "Review Order" at bounding box center [1179, 707] width 99 height 32
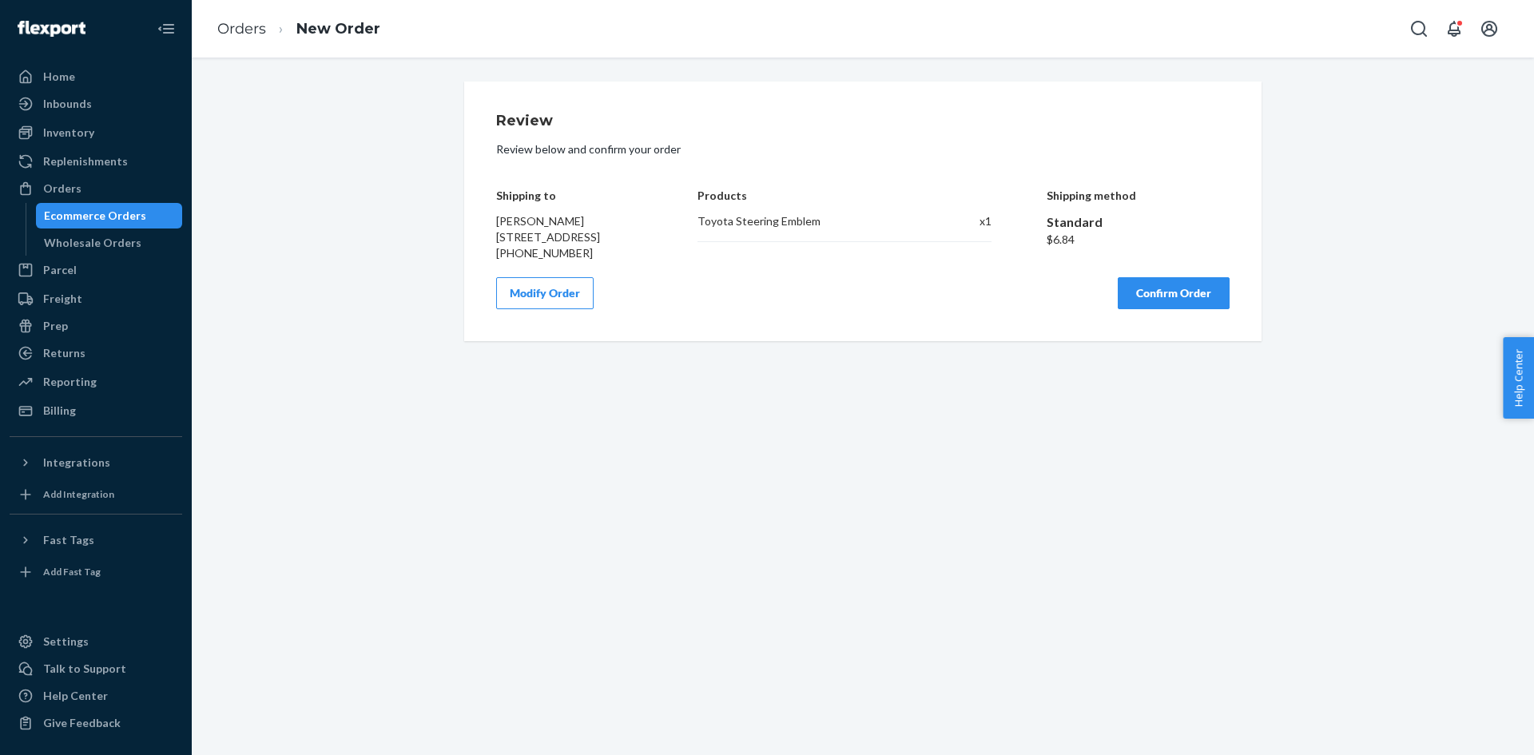
click at [1149, 308] on button "Confirm Order" at bounding box center [1174, 293] width 112 height 32
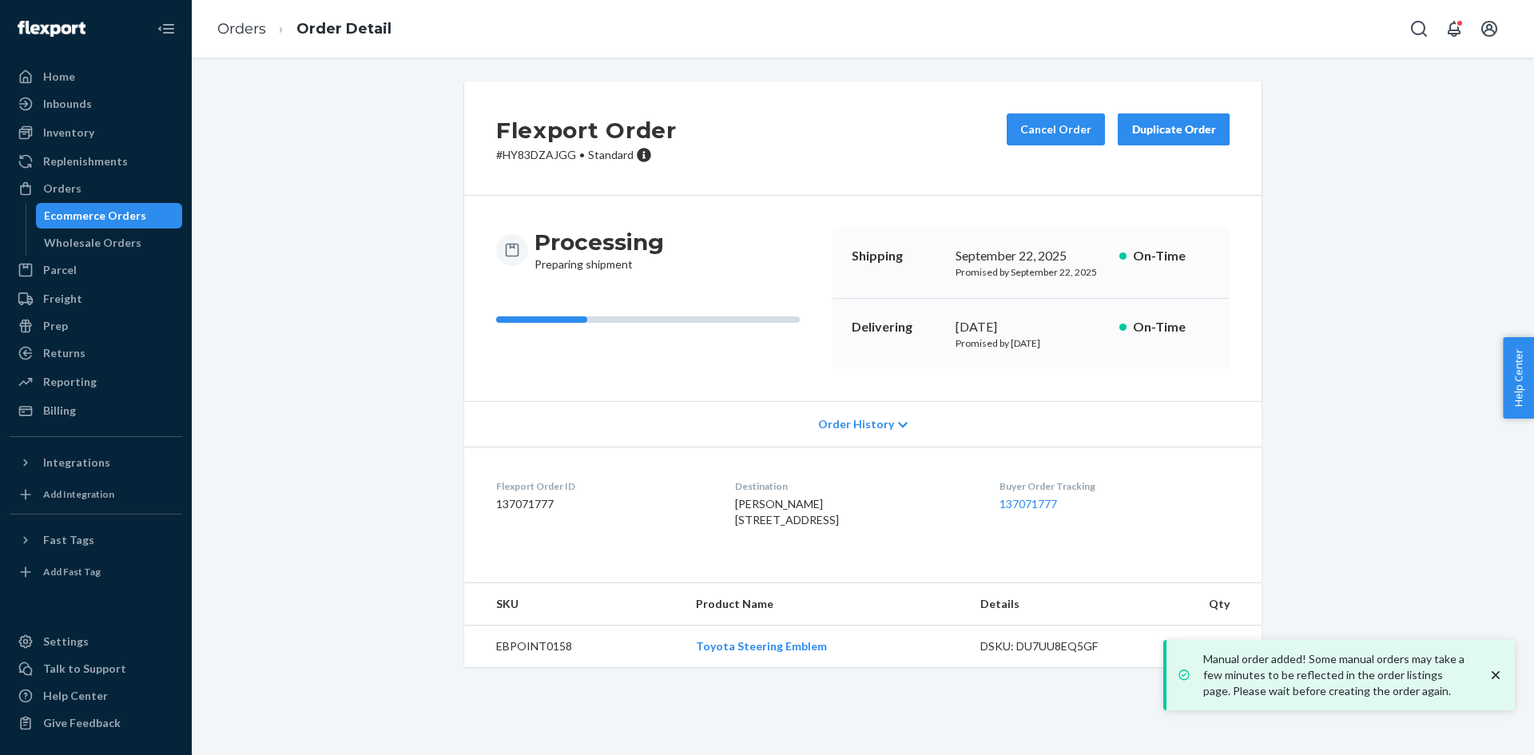
click at [173, 205] on div "Ecommerce Orders" at bounding box center [110, 216] width 144 height 22
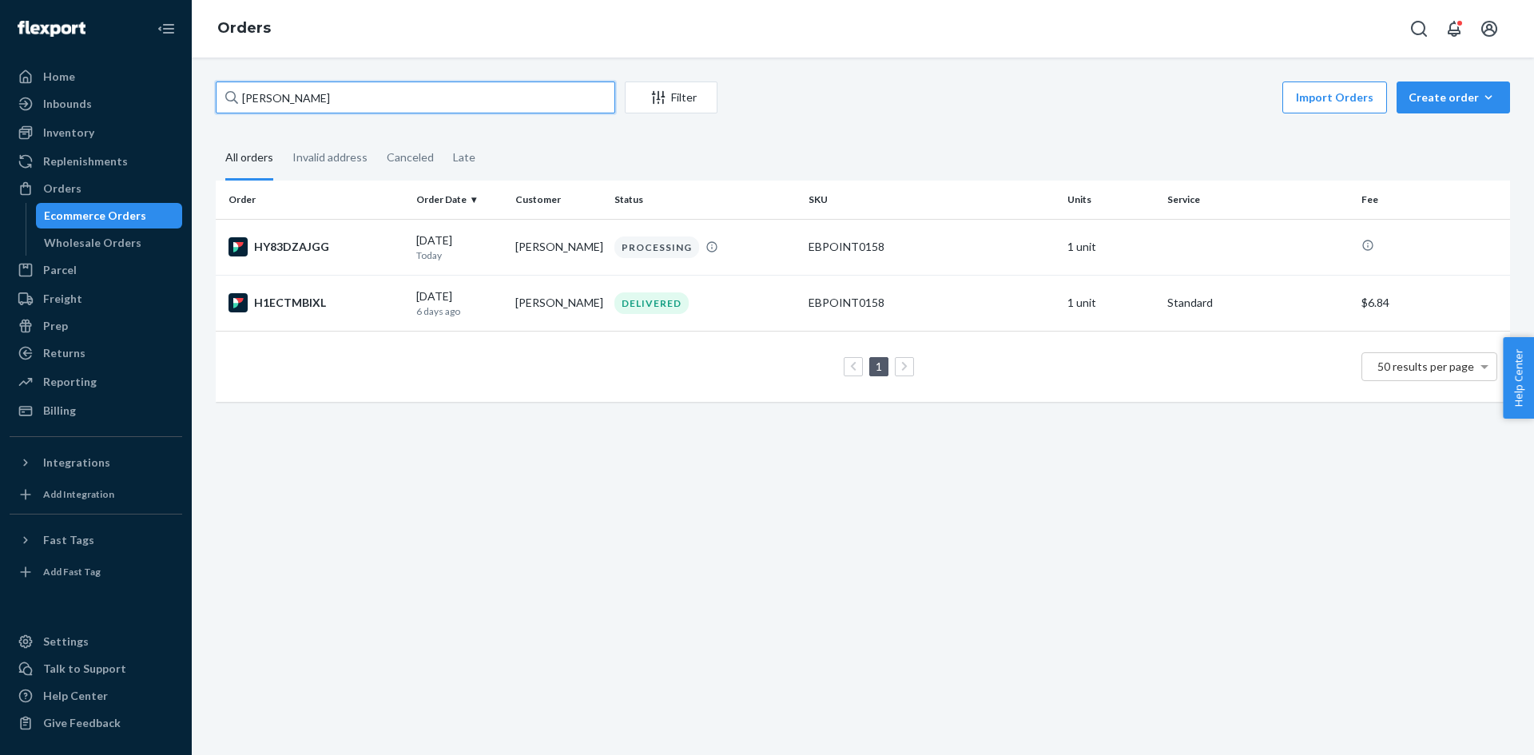
click at [413, 101] on input "[PERSON_NAME]" at bounding box center [415, 97] width 399 height 32
click at [414, 99] on input "[PERSON_NAME]" at bounding box center [415, 97] width 399 height 32
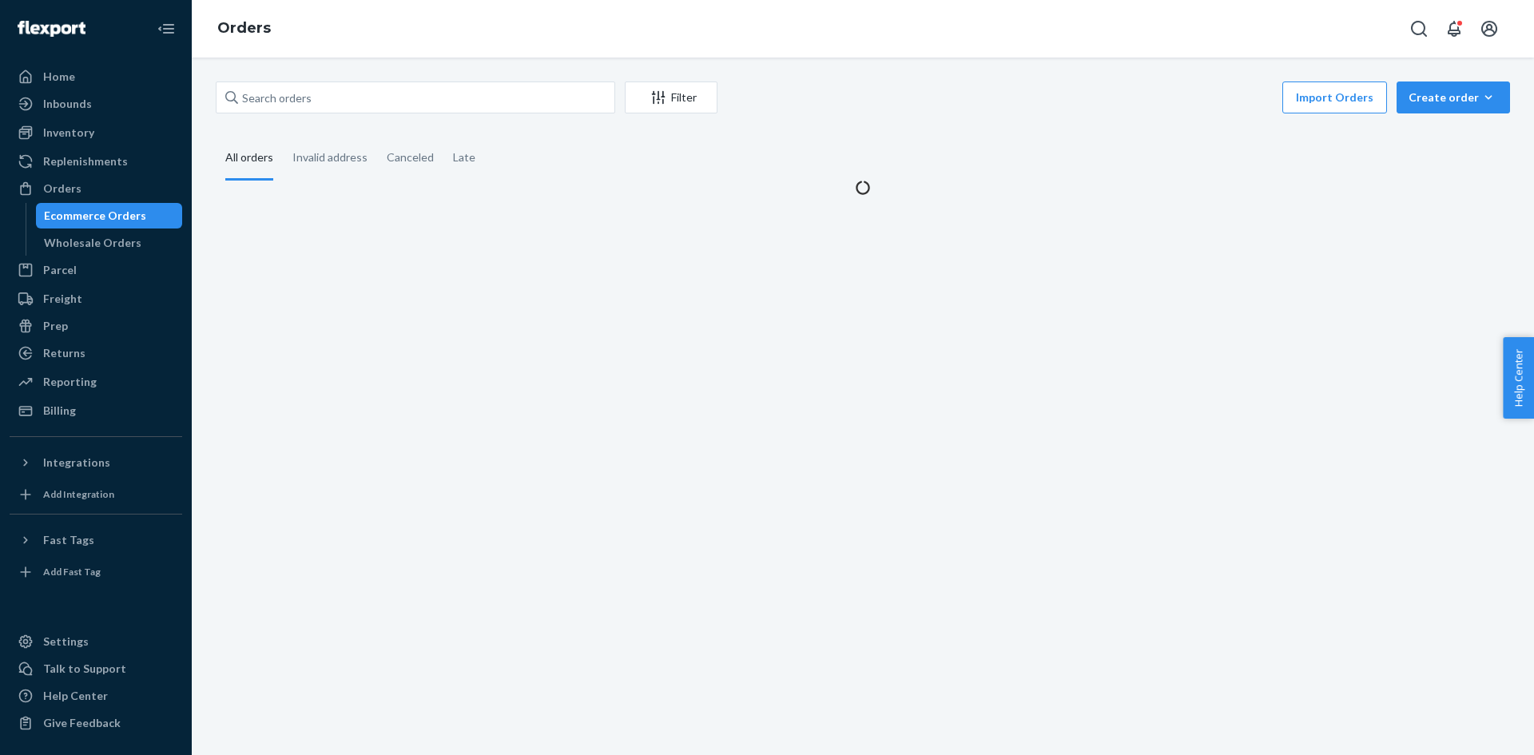
click at [1059, 95] on div "Import Orders Create order Ecommerce order Removal order" at bounding box center [1118, 99] width 783 height 36
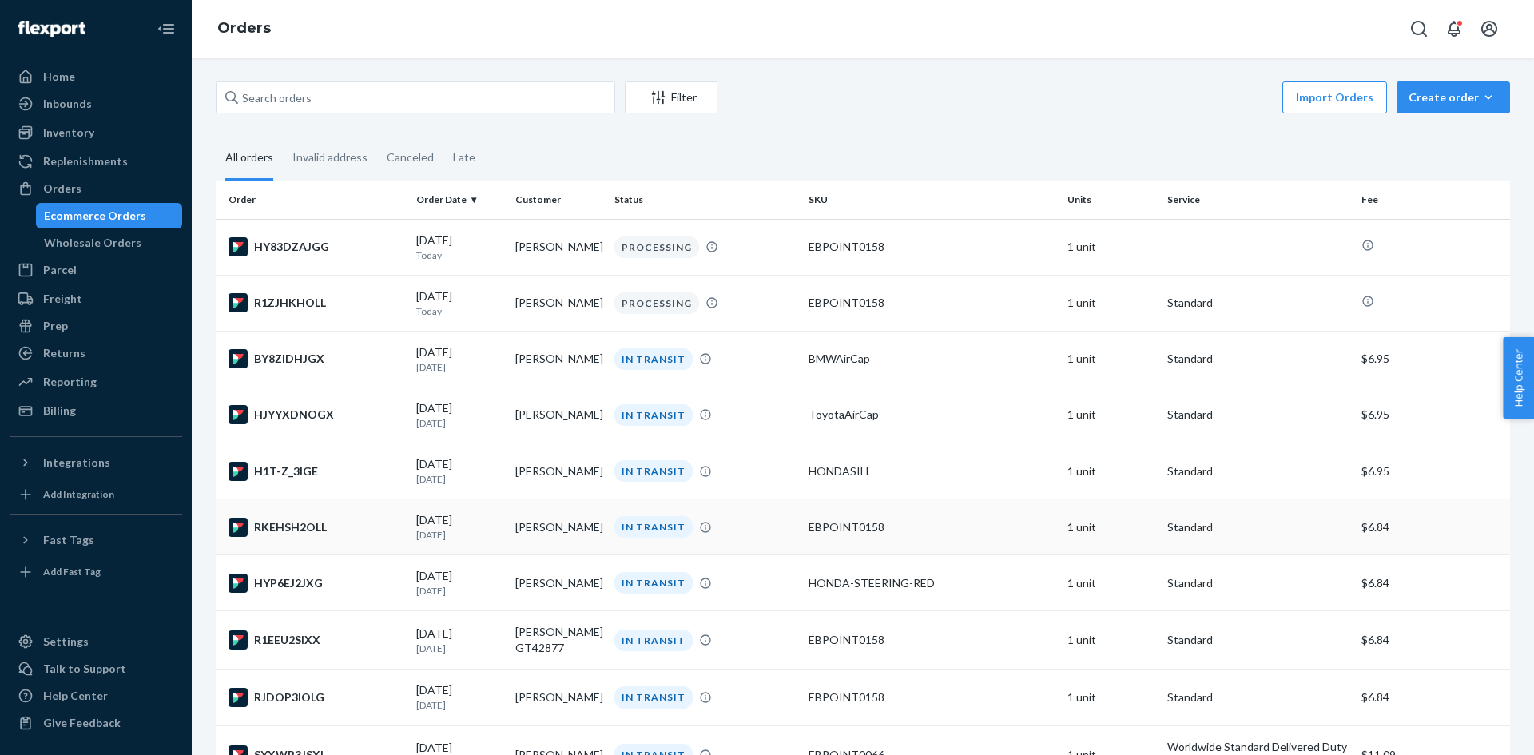
click at [593, 518] on td "[PERSON_NAME]" at bounding box center [558, 527] width 99 height 56
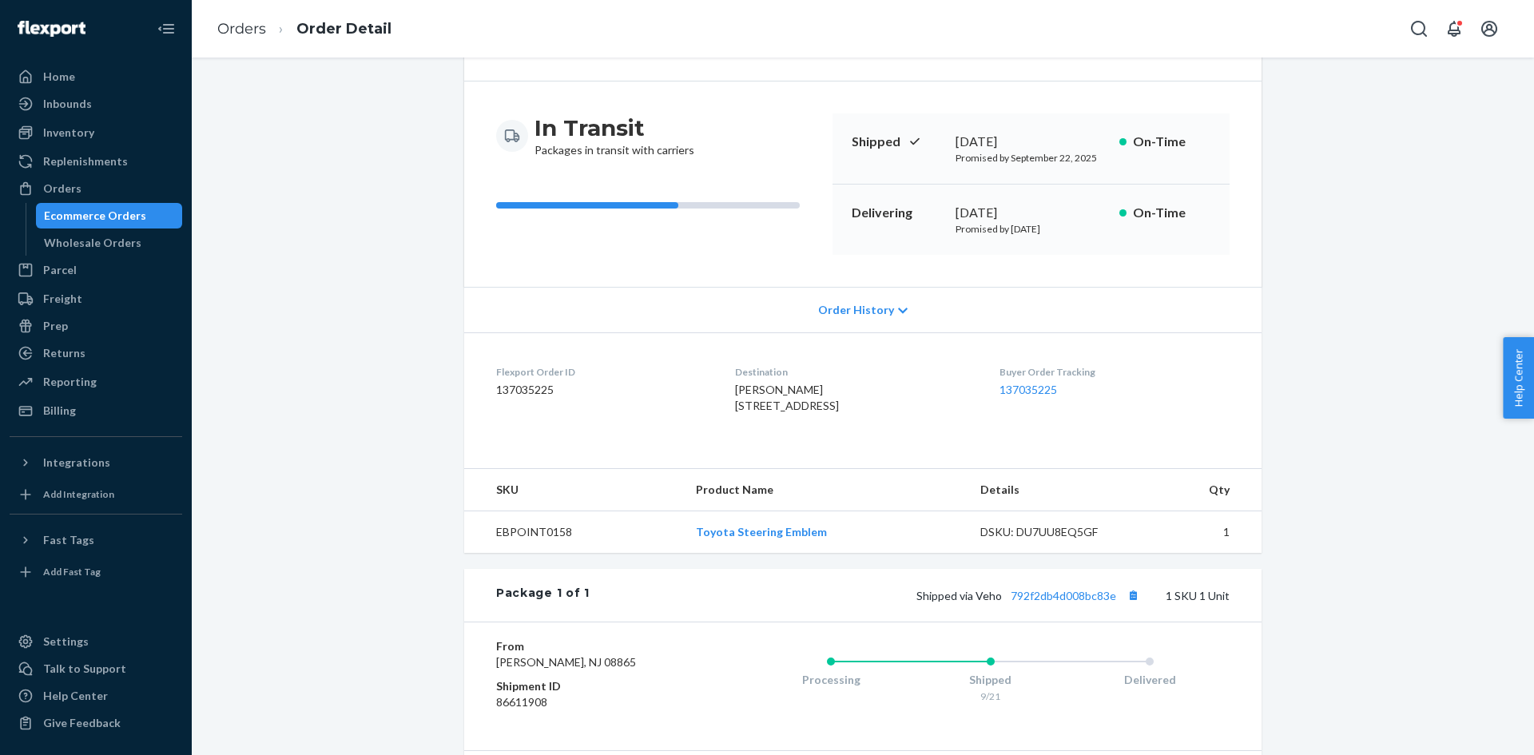
scroll to position [259, 0]
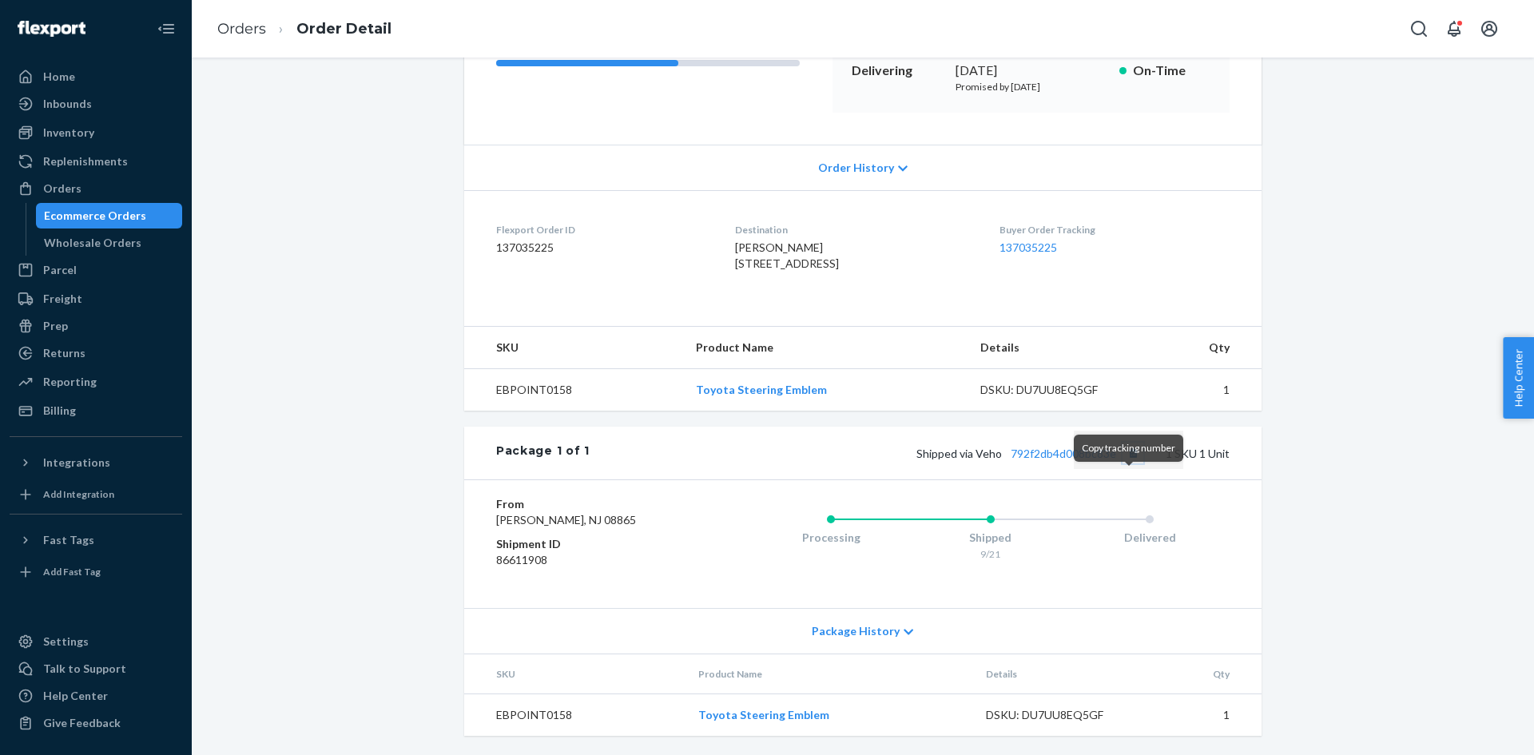
click at [1130, 463] on button "Copy tracking number" at bounding box center [1132, 453] width 21 height 21
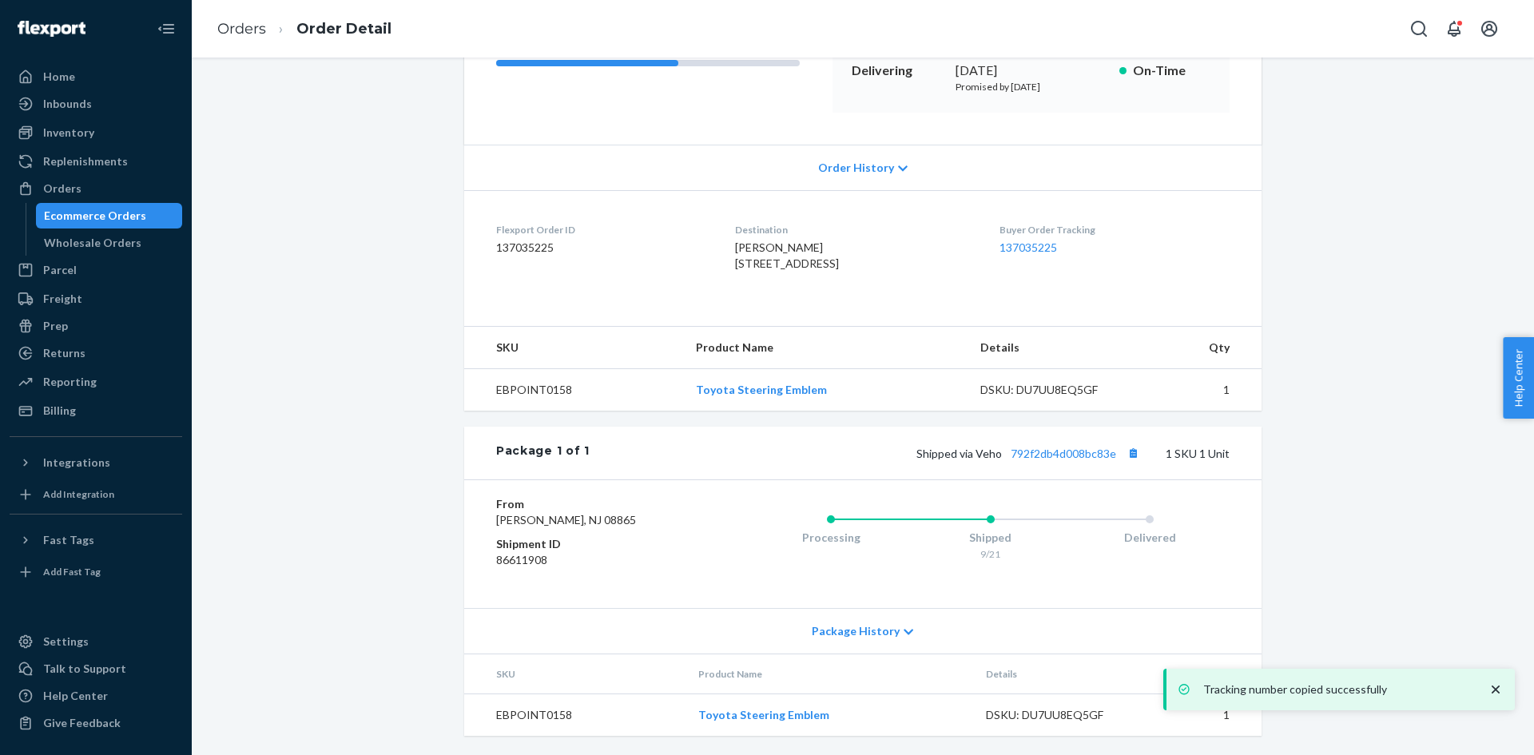
click at [65, 218] on div "Ecommerce Orders" at bounding box center [95, 216] width 102 height 16
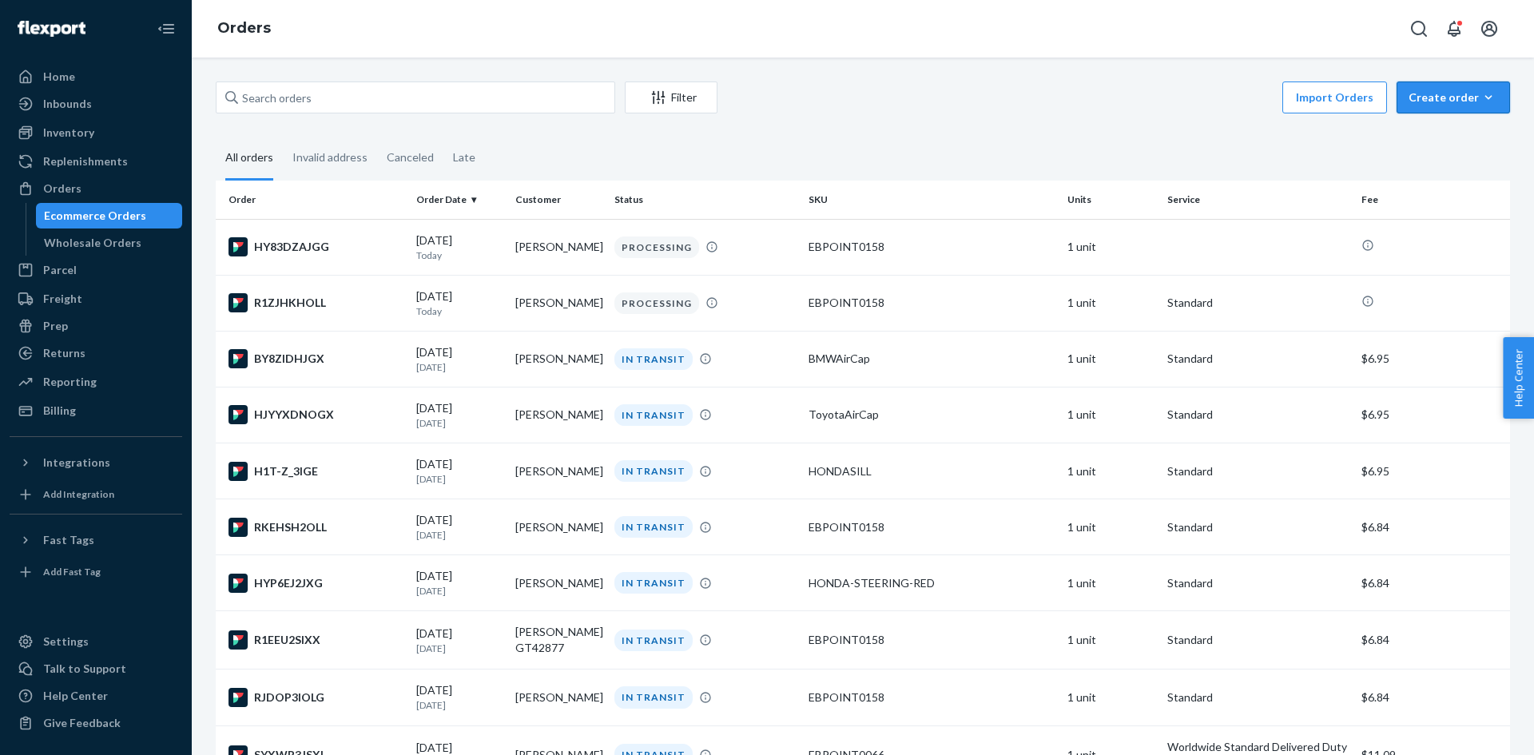
click at [1418, 99] on div "Create order" at bounding box center [1452, 97] width 89 height 16
click at [1421, 139] on span "Ecommerce order" at bounding box center [1462, 135] width 99 height 11
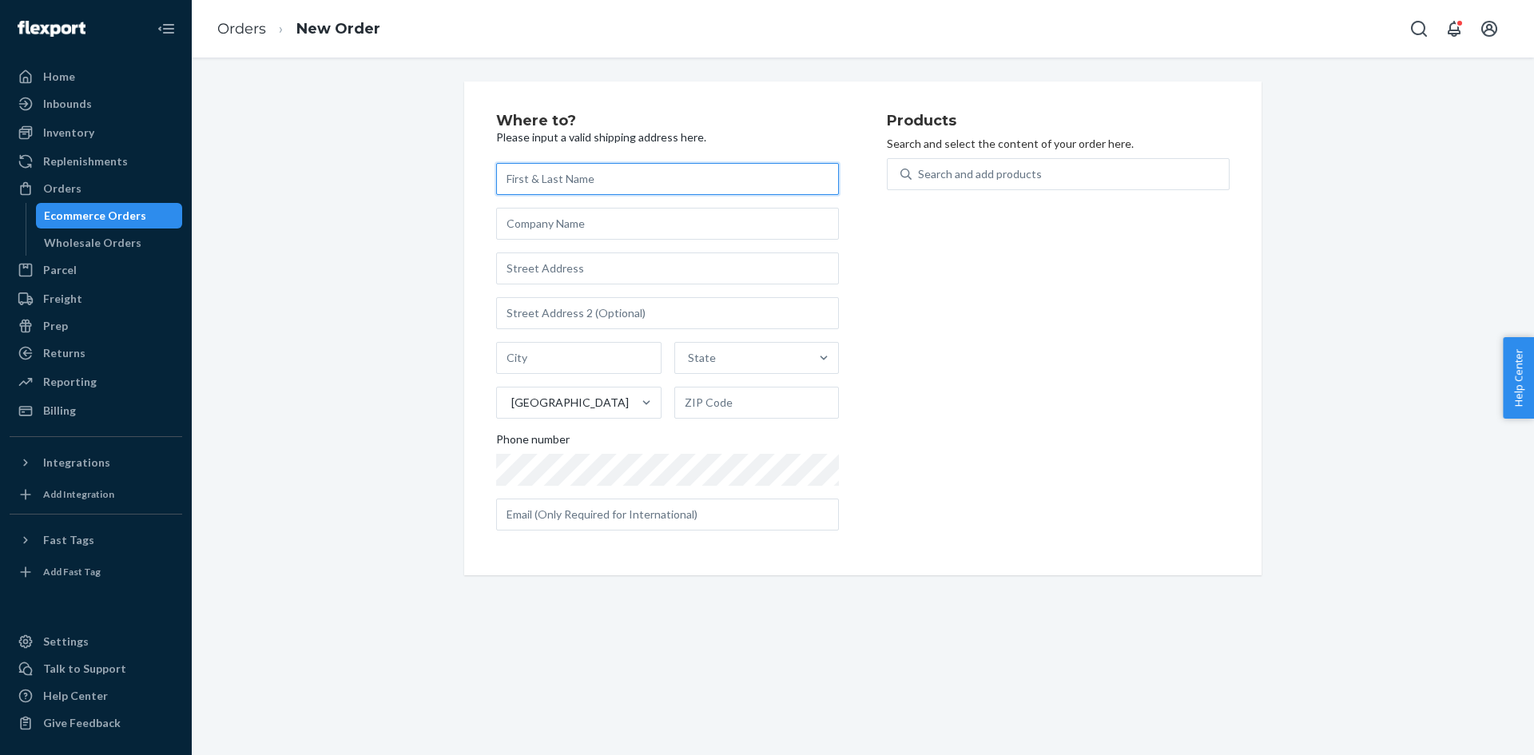
paste input "Glorianyelis [PERSON_NAME]"
type input "Glorianyelis [PERSON_NAME]"
click at [609, 221] on input "text" at bounding box center [667, 224] width 343 height 32
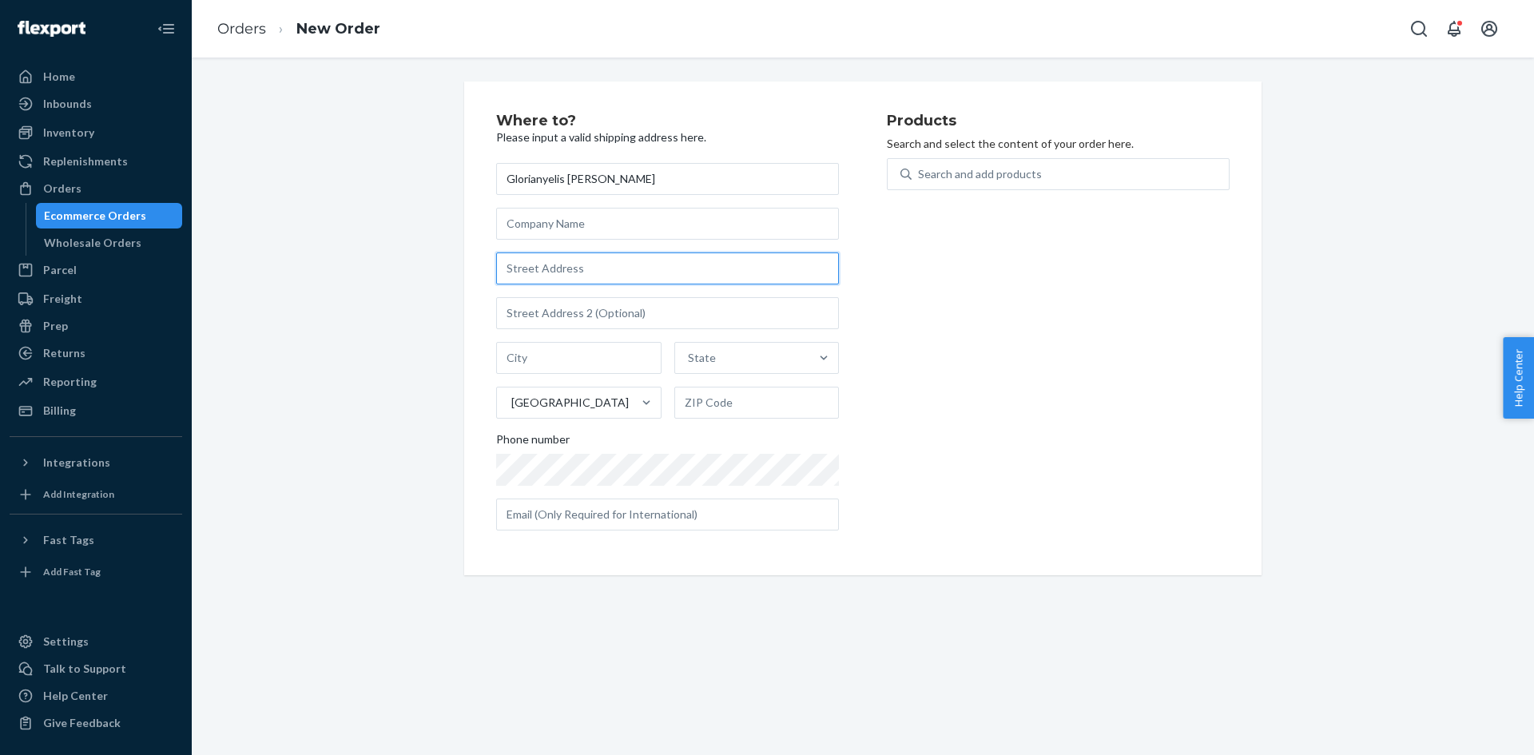
click at [620, 274] on input "text" at bounding box center [667, 268] width 343 height 32
paste input "[STREET_ADDRESS]"
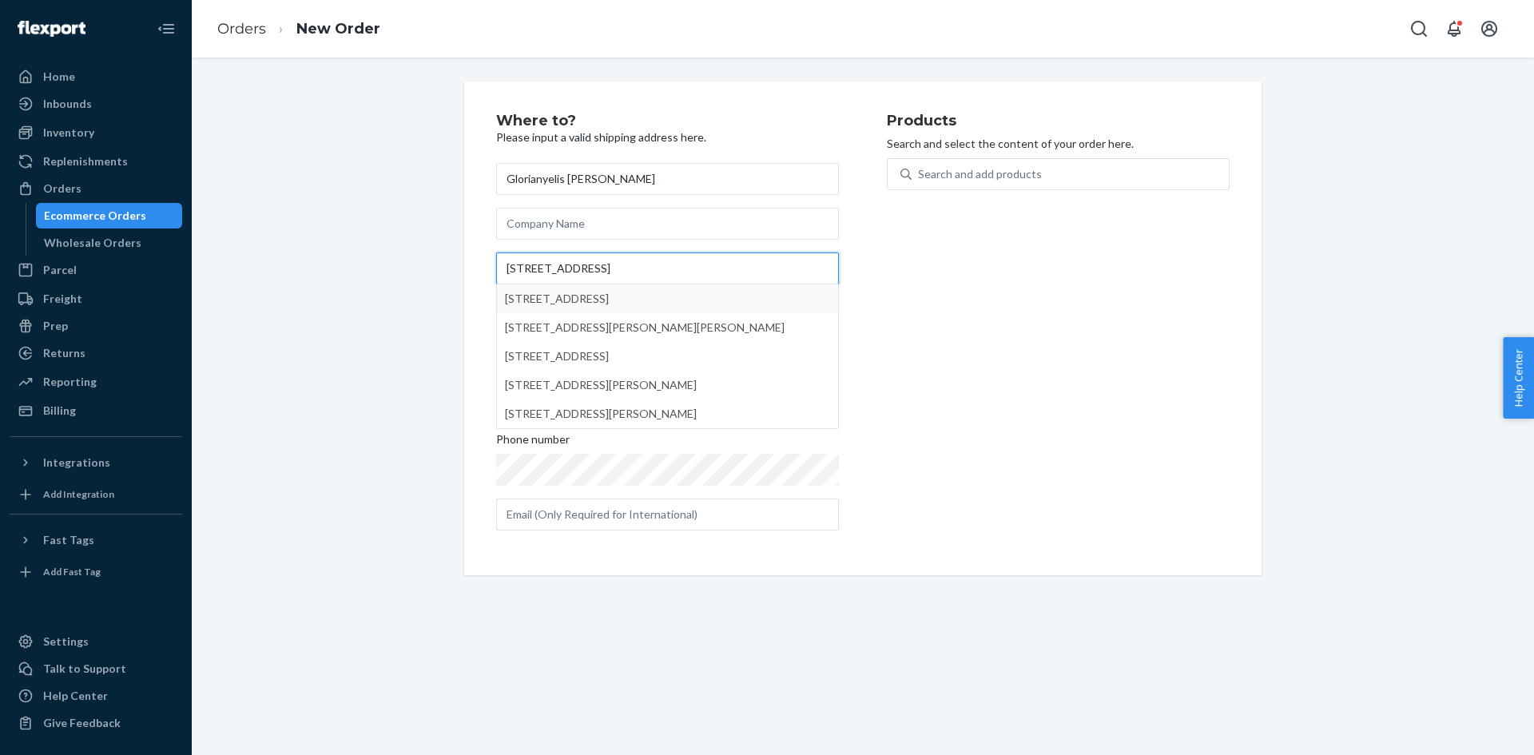
type input "[STREET_ADDRESS]"
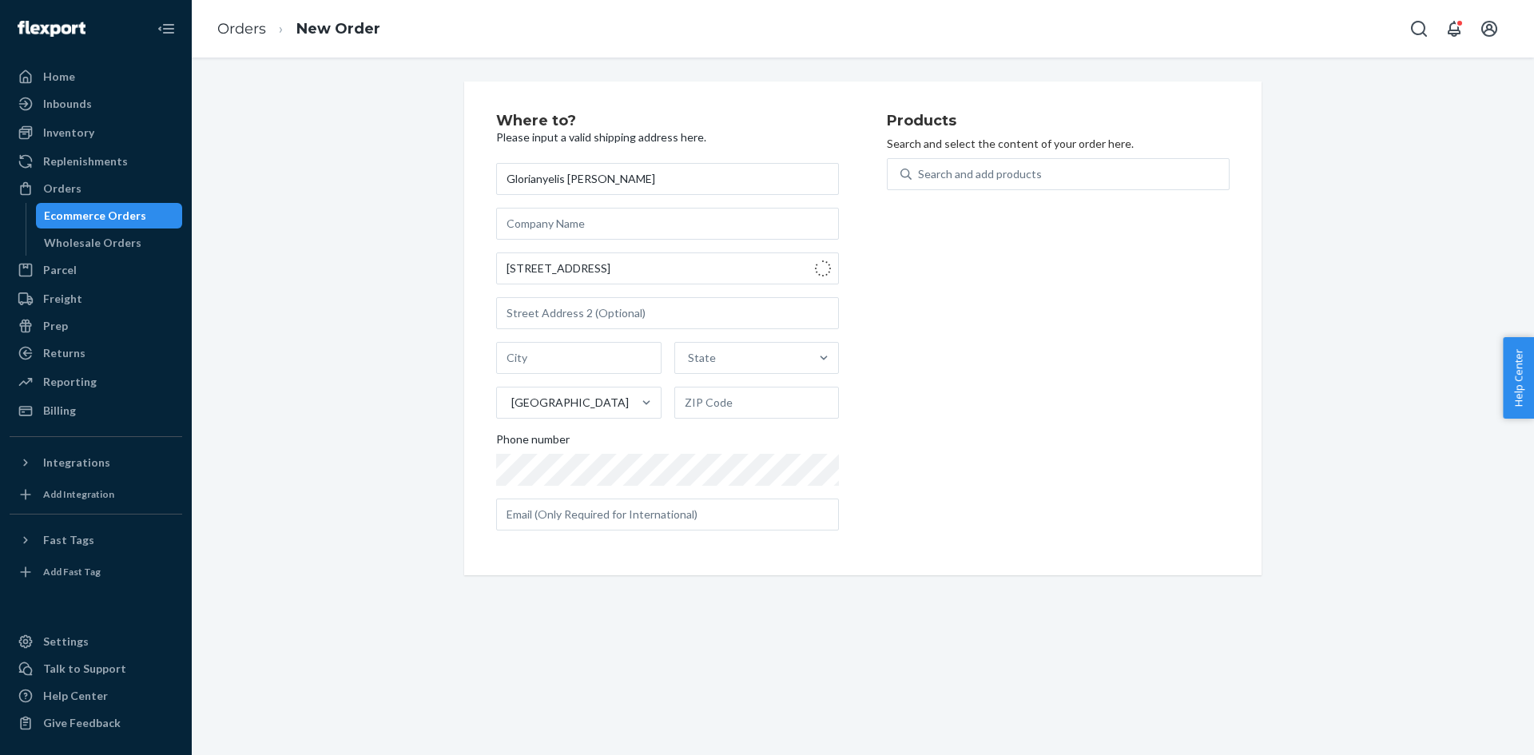
type input "[GEOGRAPHIC_DATA]"
type input "75287"
click at [602, 305] on input "text" at bounding box center [667, 313] width 343 height 32
paste input "apt 13201"
type input "apt 13201"
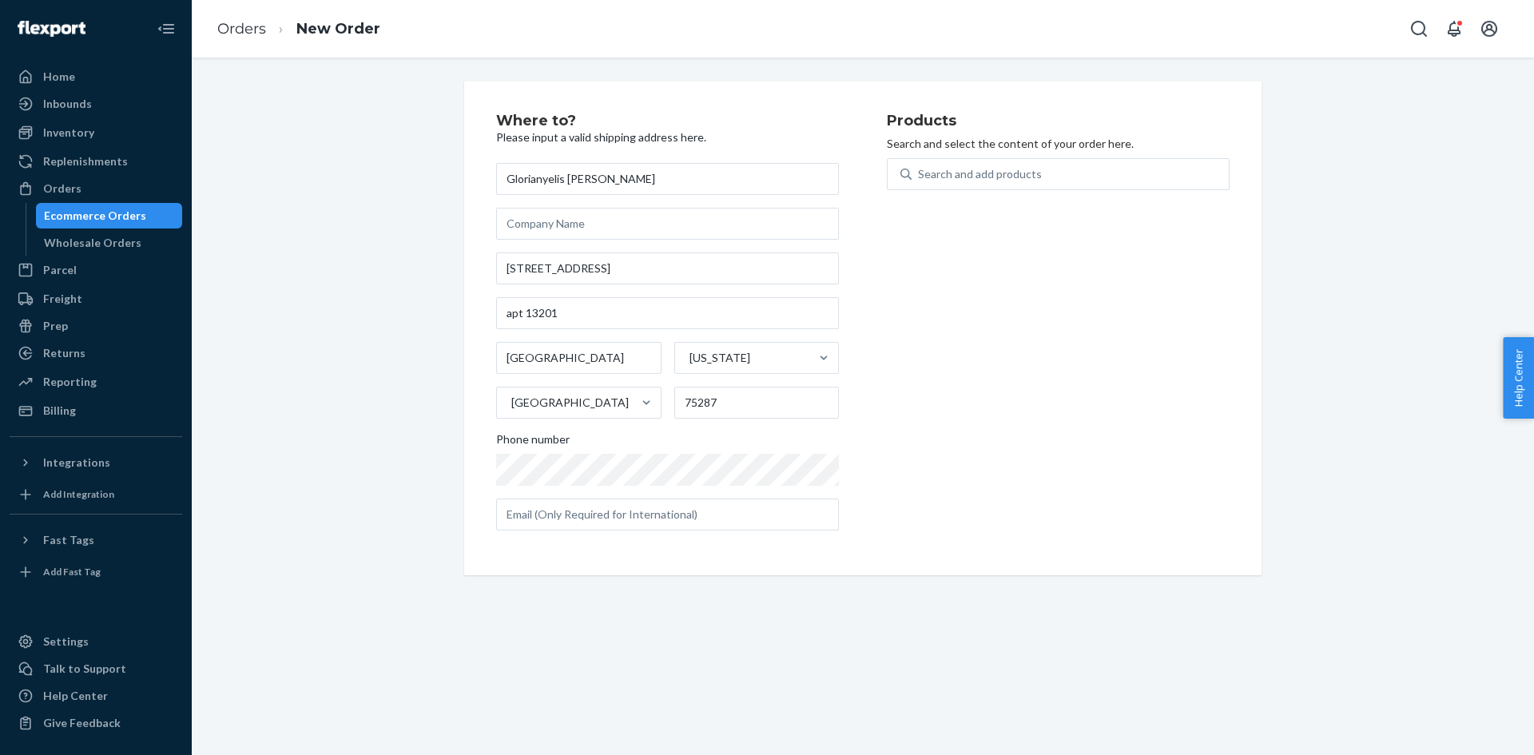
click at [960, 320] on div "Products Search and select the content of your order here. Search and add produ…" at bounding box center [1058, 328] width 343 height 430
click at [627, 491] on div "Glorianyelis [PERSON_NAME] [STREET_ADDRESS][PERSON_NAME][US_STATE] Phone number" at bounding box center [667, 346] width 343 height 367
drag, startPoint x: 927, startPoint y: 383, endPoint x: 995, endPoint y: 247, distance: 152.2
click at [930, 378] on div "Products Search and select the content of your order here. Search and add produ…" at bounding box center [1058, 328] width 343 height 430
click at [1026, 161] on div "Search and add products" at bounding box center [1070, 174] width 317 height 29
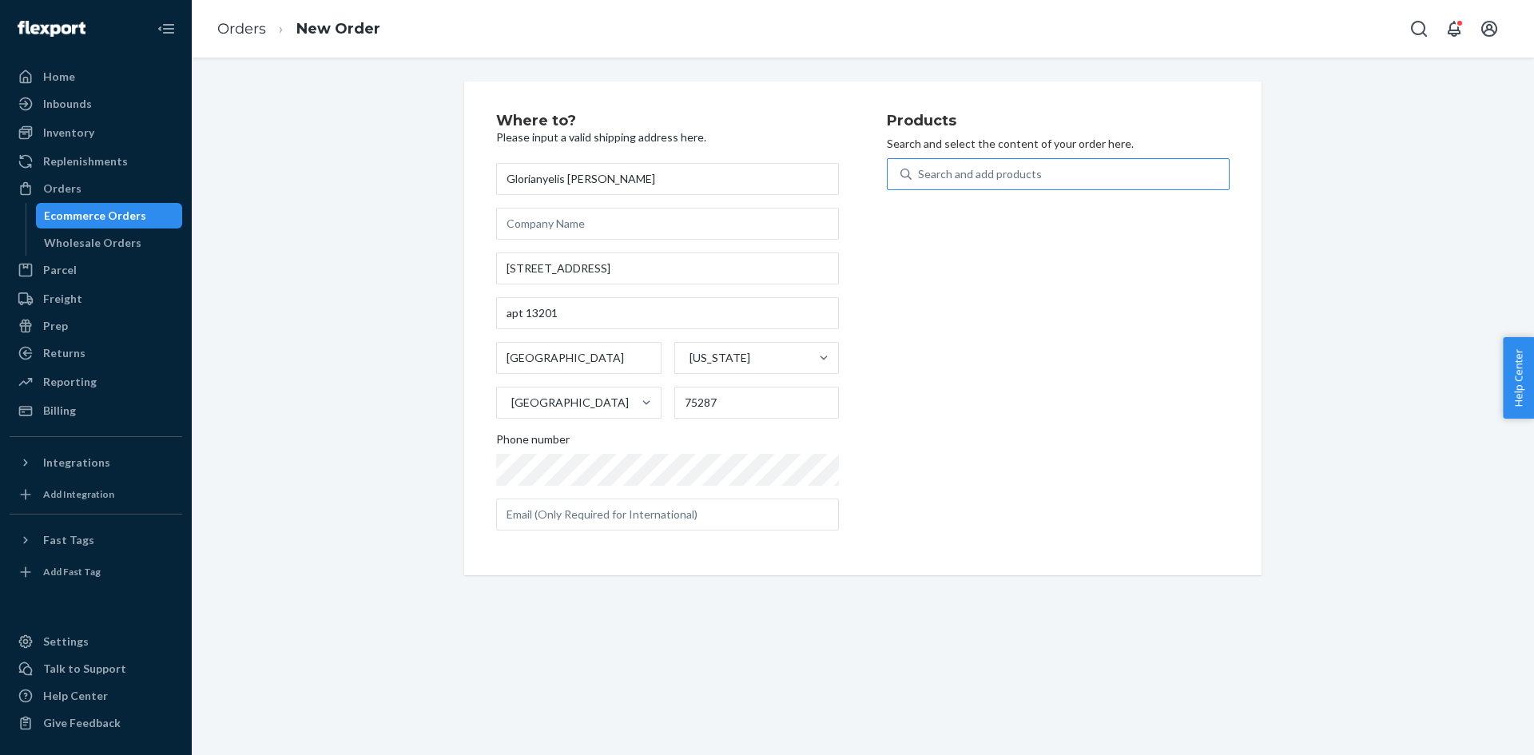
click at [920, 166] on input "Search and add products" at bounding box center [919, 174] width 2 height 16
type input "steering"
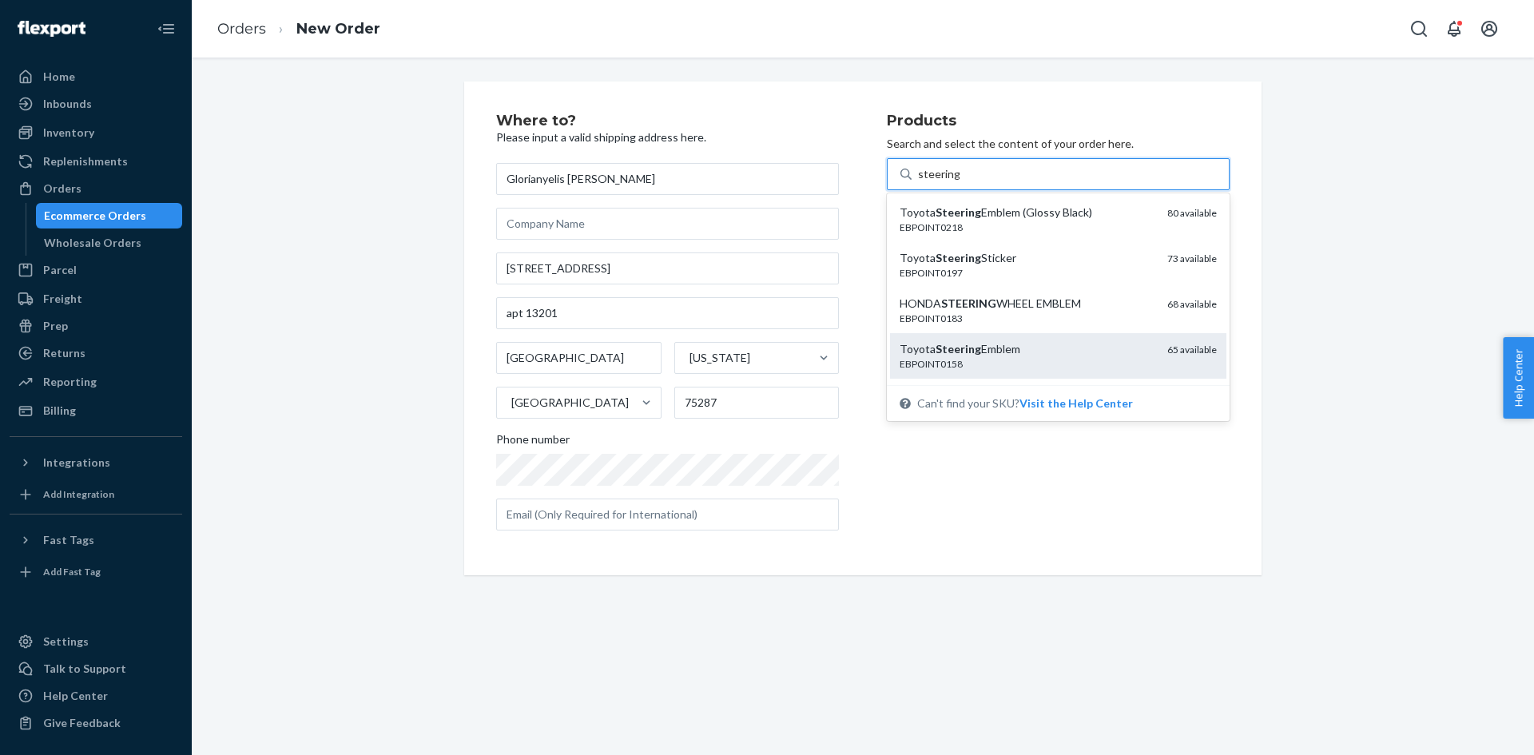
click at [1028, 351] on div "Toyota Steering Emblem" at bounding box center [1027, 349] width 255 height 16
click at [959, 182] on input "steering" at bounding box center [939, 174] width 42 height 16
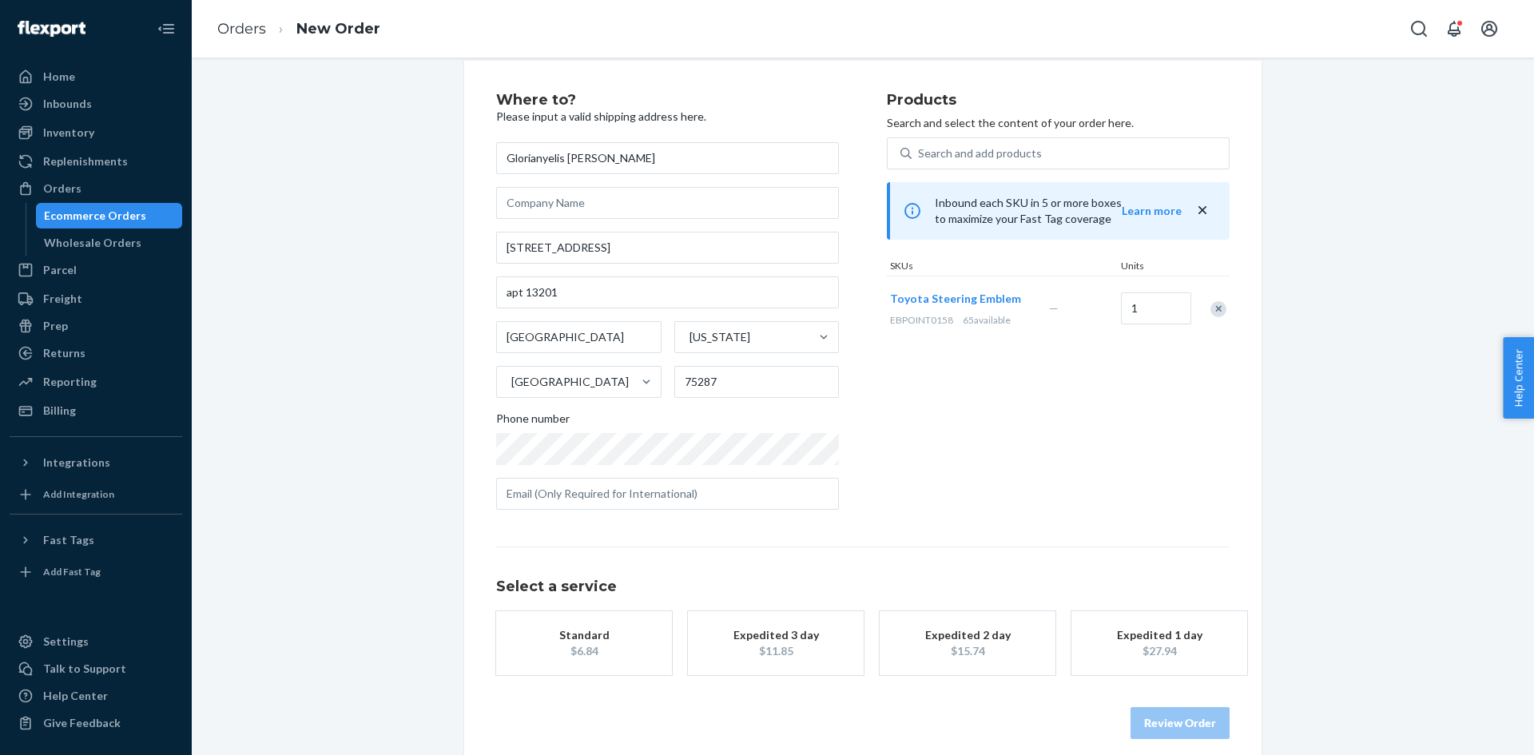
click at [567, 617] on button "Standard $6.84" at bounding box center [584, 643] width 176 height 64
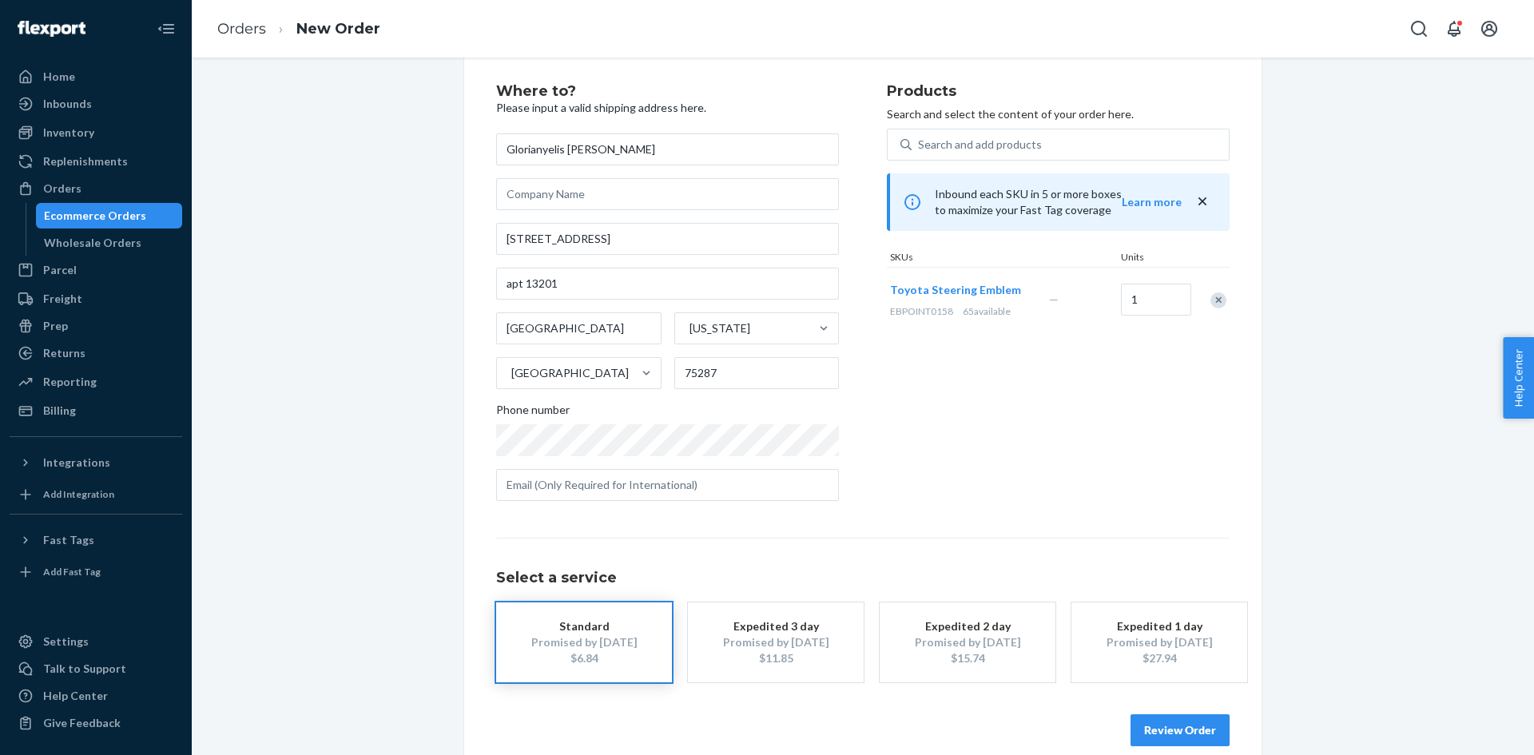
scroll to position [37, 0]
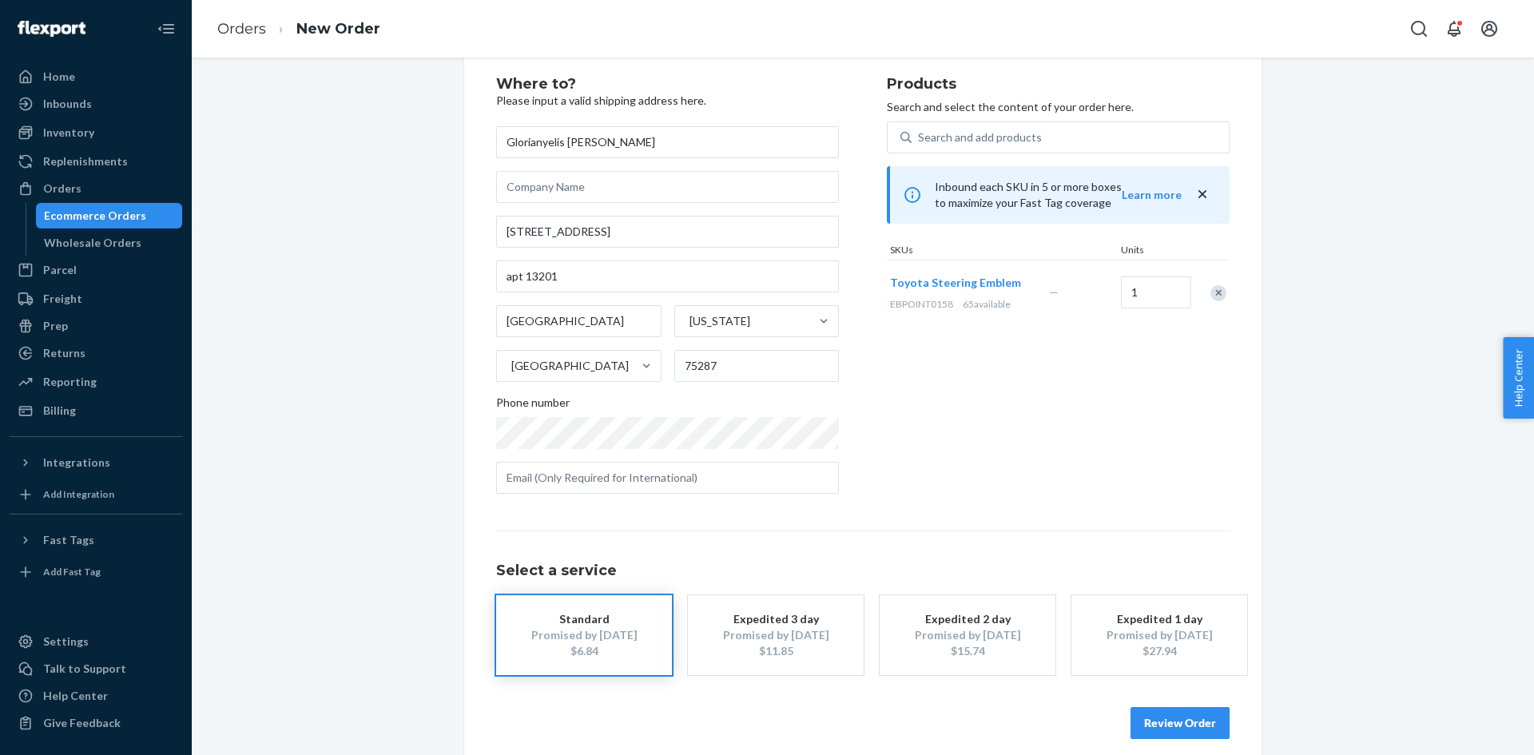
click at [1184, 738] on button "Review Order" at bounding box center [1179, 723] width 99 height 32
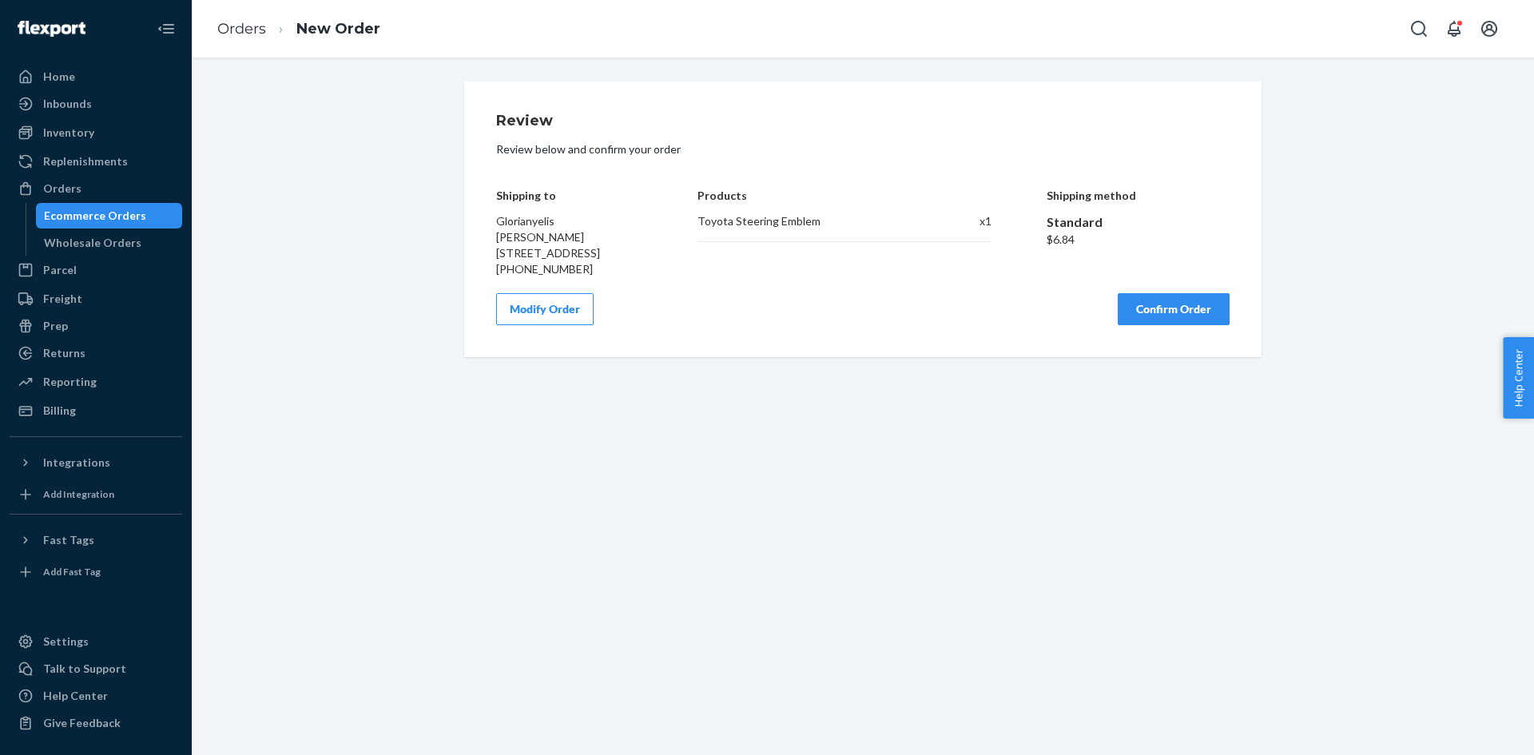
click at [1164, 325] on button "Confirm Order" at bounding box center [1174, 309] width 112 height 32
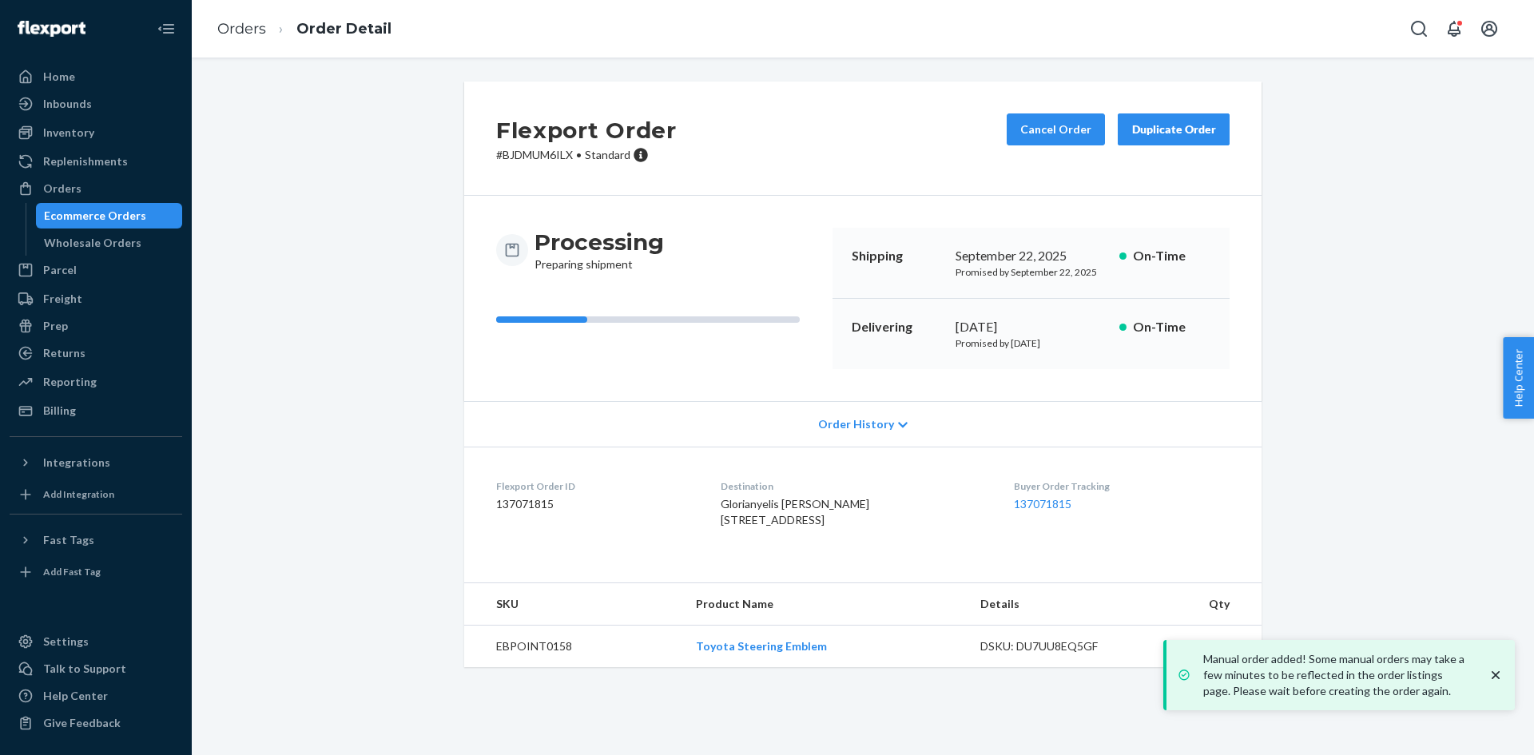
click at [76, 212] on div "Ecommerce Orders" at bounding box center [95, 216] width 102 height 16
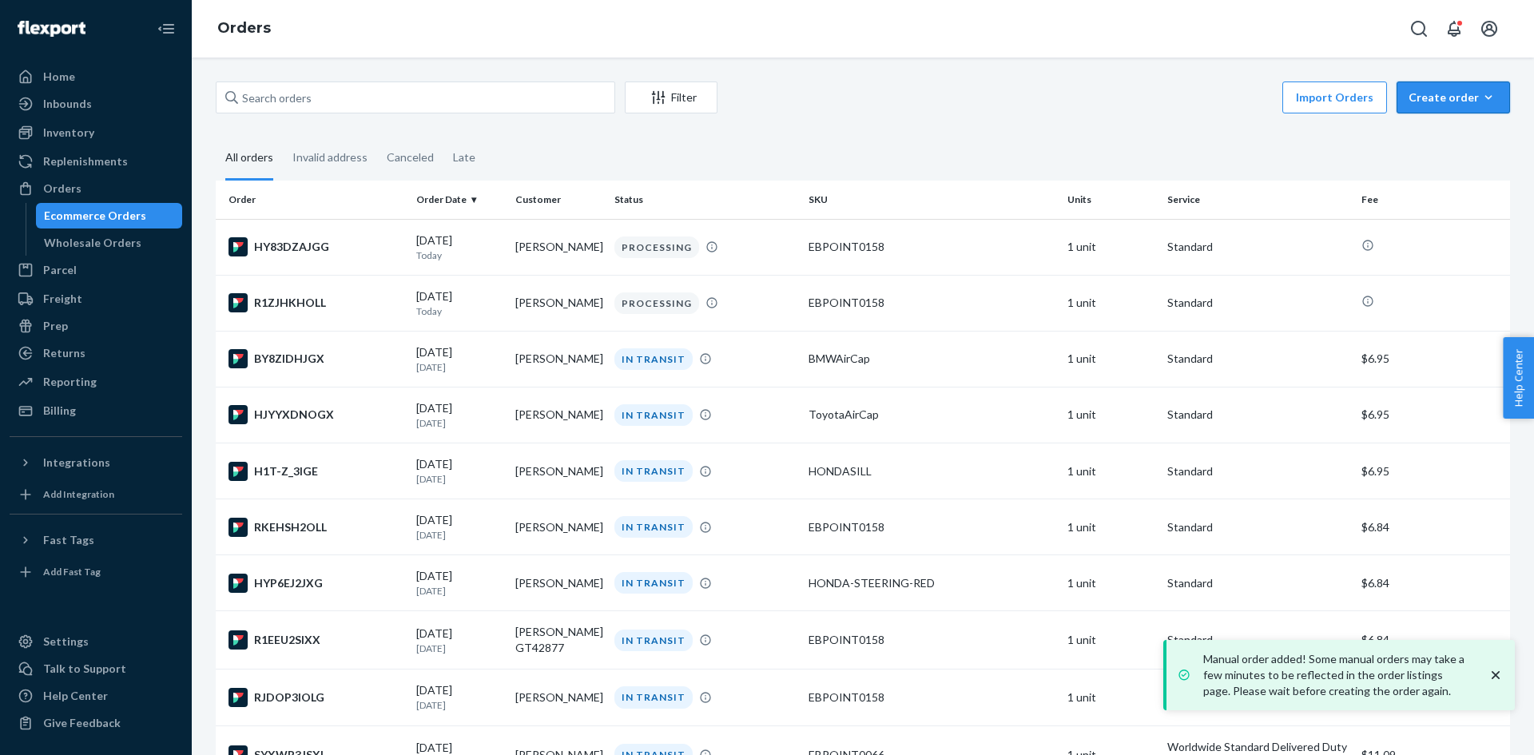
click at [1466, 99] on div "Create order" at bounding box center [1452, 97] width 89 height 16
click at [1474, 133] on span "Ecommerce order" at bounding box center [1462, 135] width 99 height 11
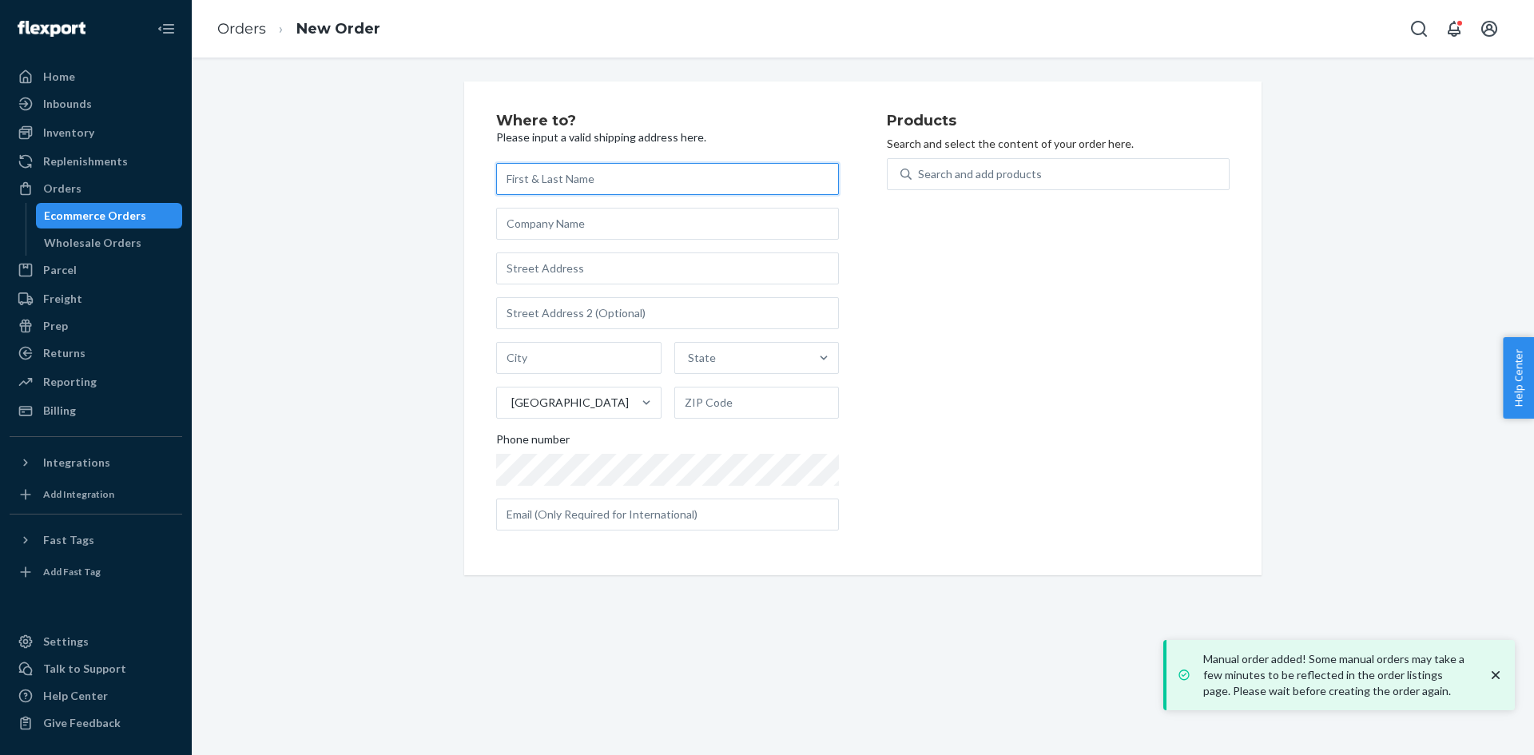
paste input "[PERSON_NAME] PTY2454"
type input "[PERSON_NAME] PTY2454"
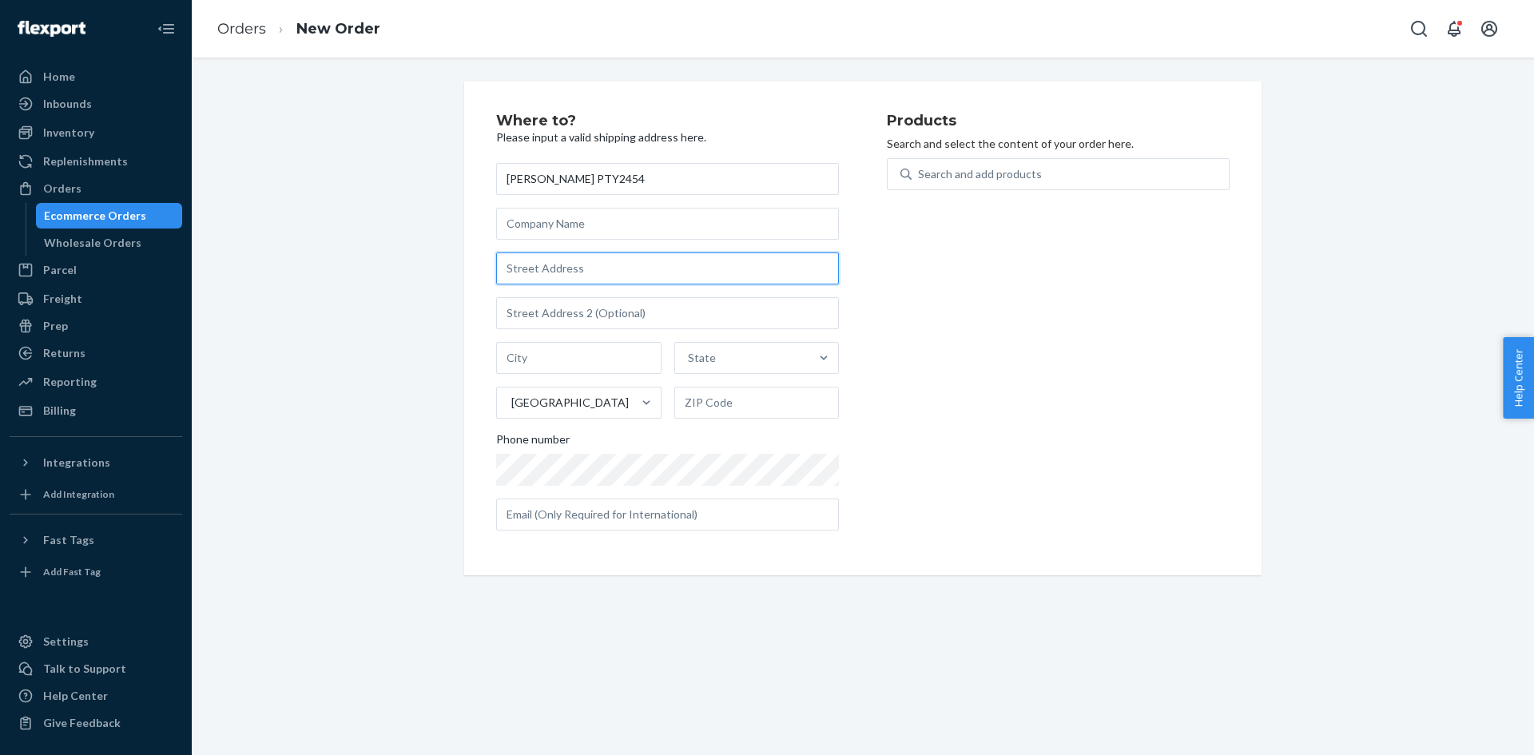
click at [524, 278] on input "text" at bounding box center [667, 268] width 343 height 32
paste input "[STREET_ADDRESS]"
type input "[STREET_ADDRESS]"
type input "[GEOGRAPHIC_DATA]"
type input "33195"
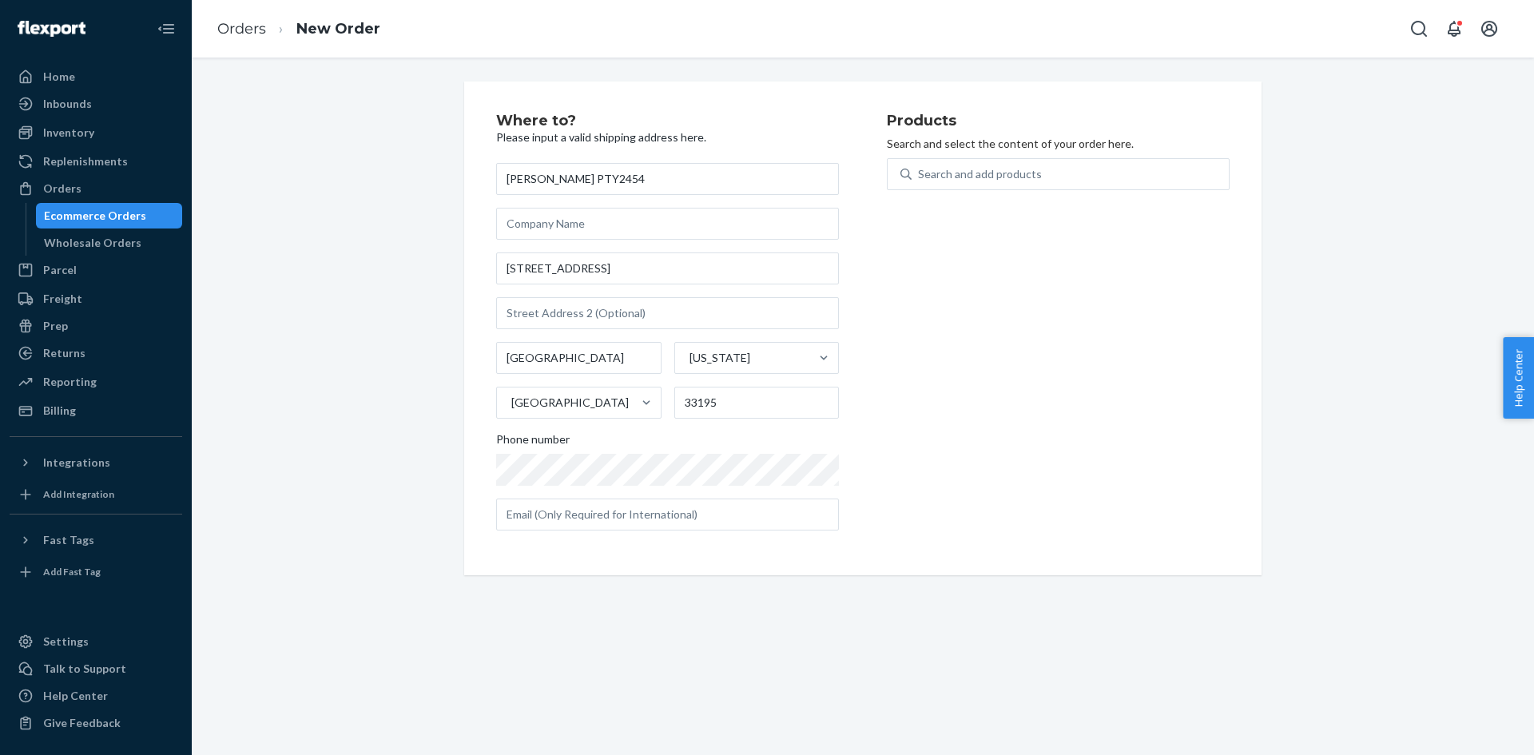
click at [887, 367] on div "Products Search and select the content of your order here. Search and add produ…" at bounding box center [1058, 328] width 343 height 430
click at [1024, 163] on div "Search and add products" at bounding box center [1070, 174] width 317 height 29
click at [920, 166] on input "Search and add products" at bounding box center [919, 174] width 2 height 16
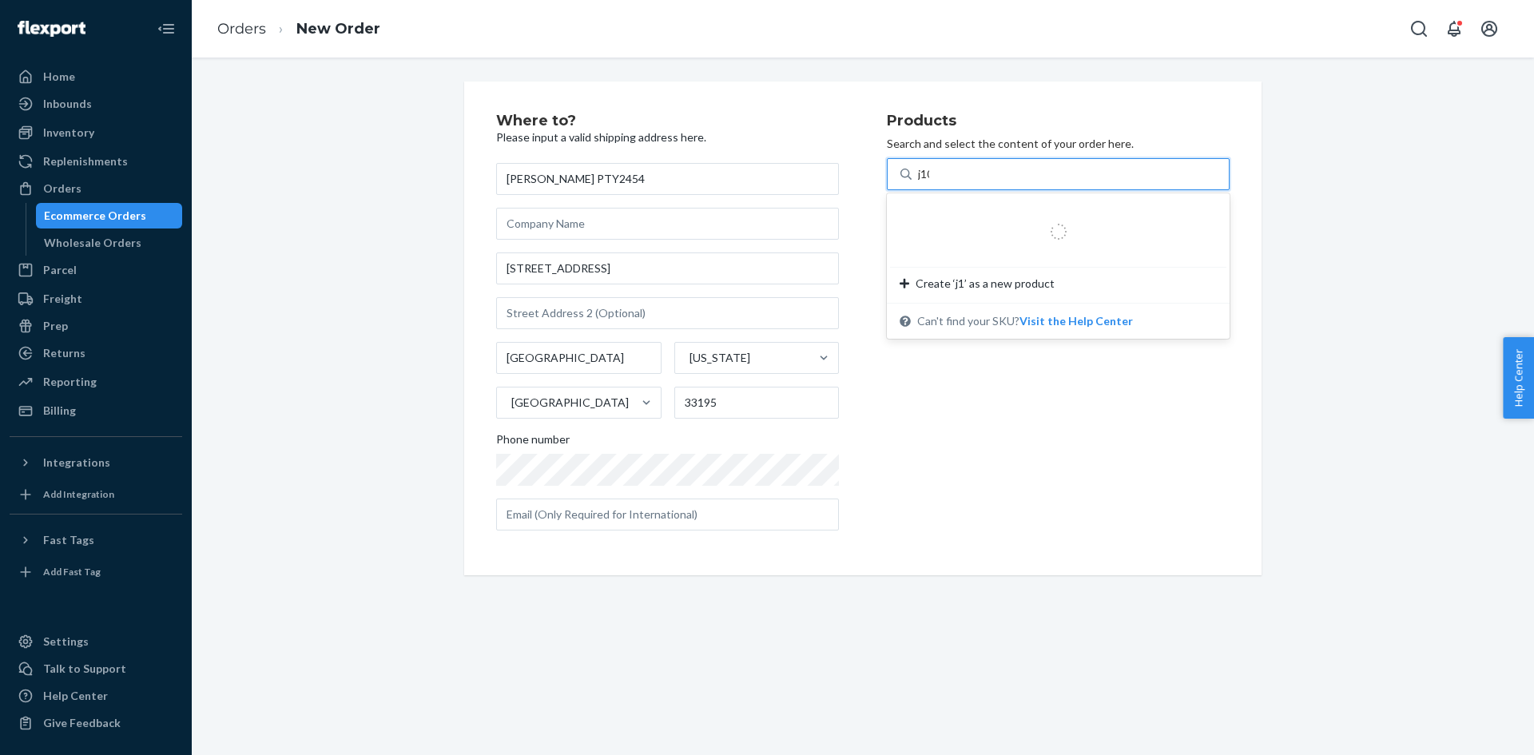
type input "j100"
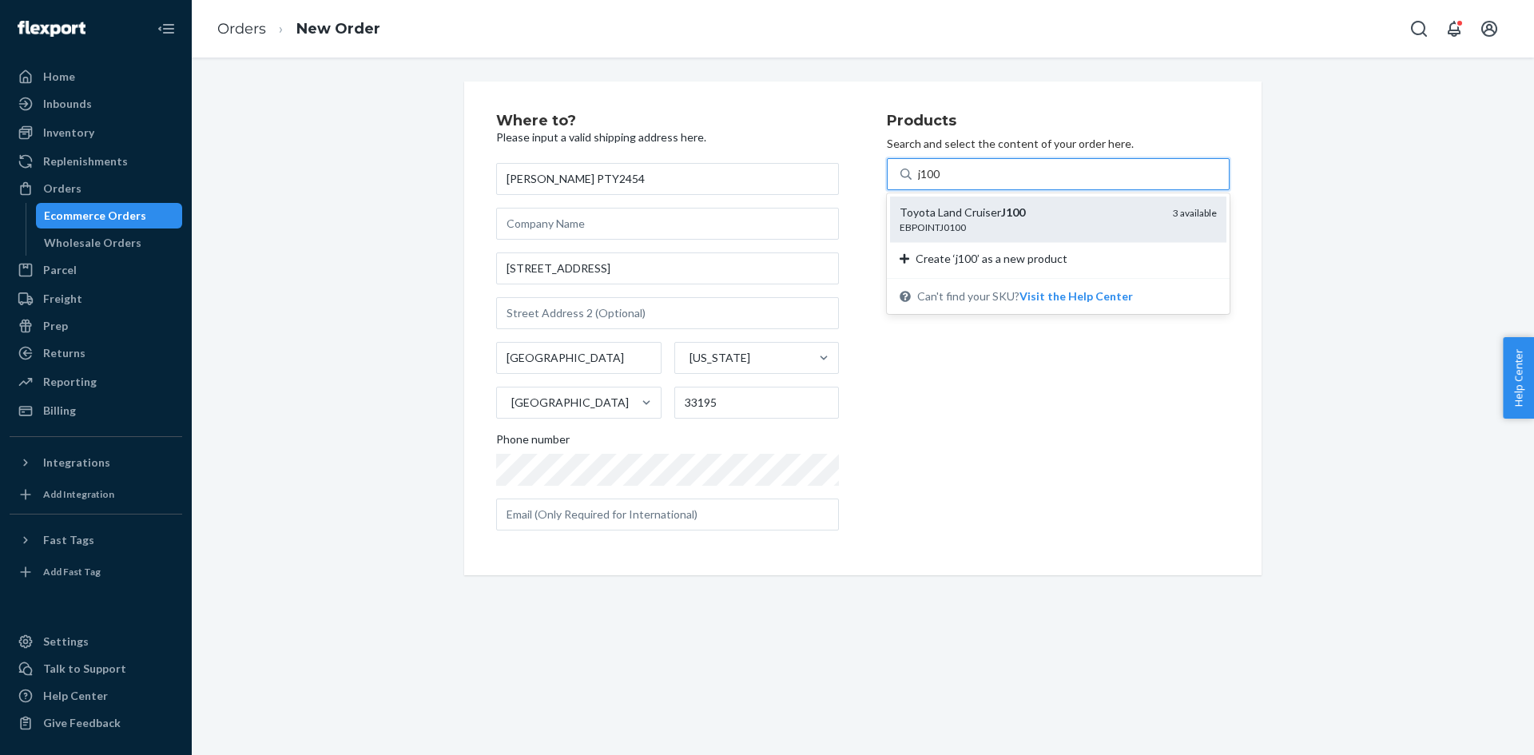
click at [1016, 211] on em "J100" at bounding box center [1013, 212] width 24 height 14
click at [942, 182] on input "j100" at bounding box center [930, 174] width 24 height 16
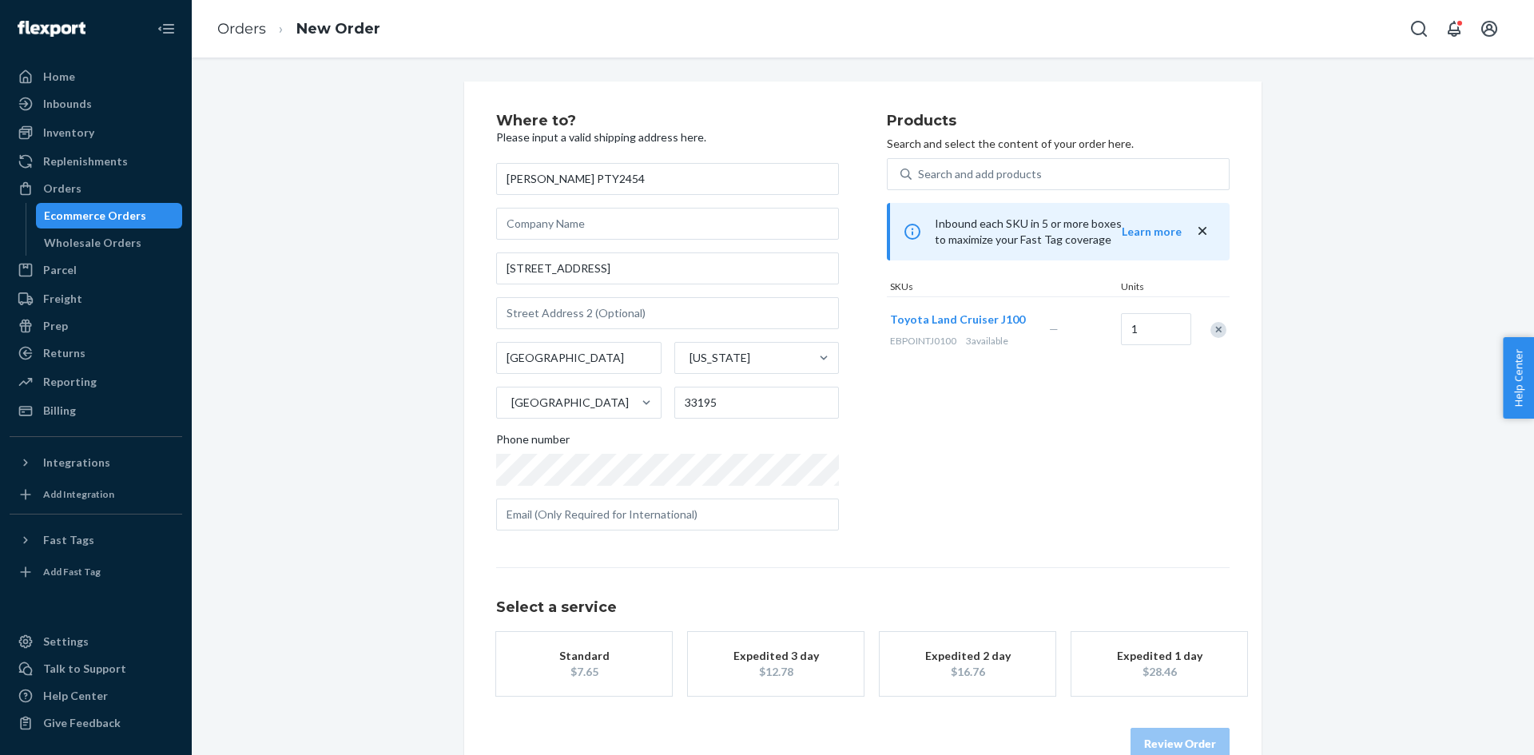
click at [595, 663] on button "Standard $7.65" at bounding box center [584, 664] width 176 height 64
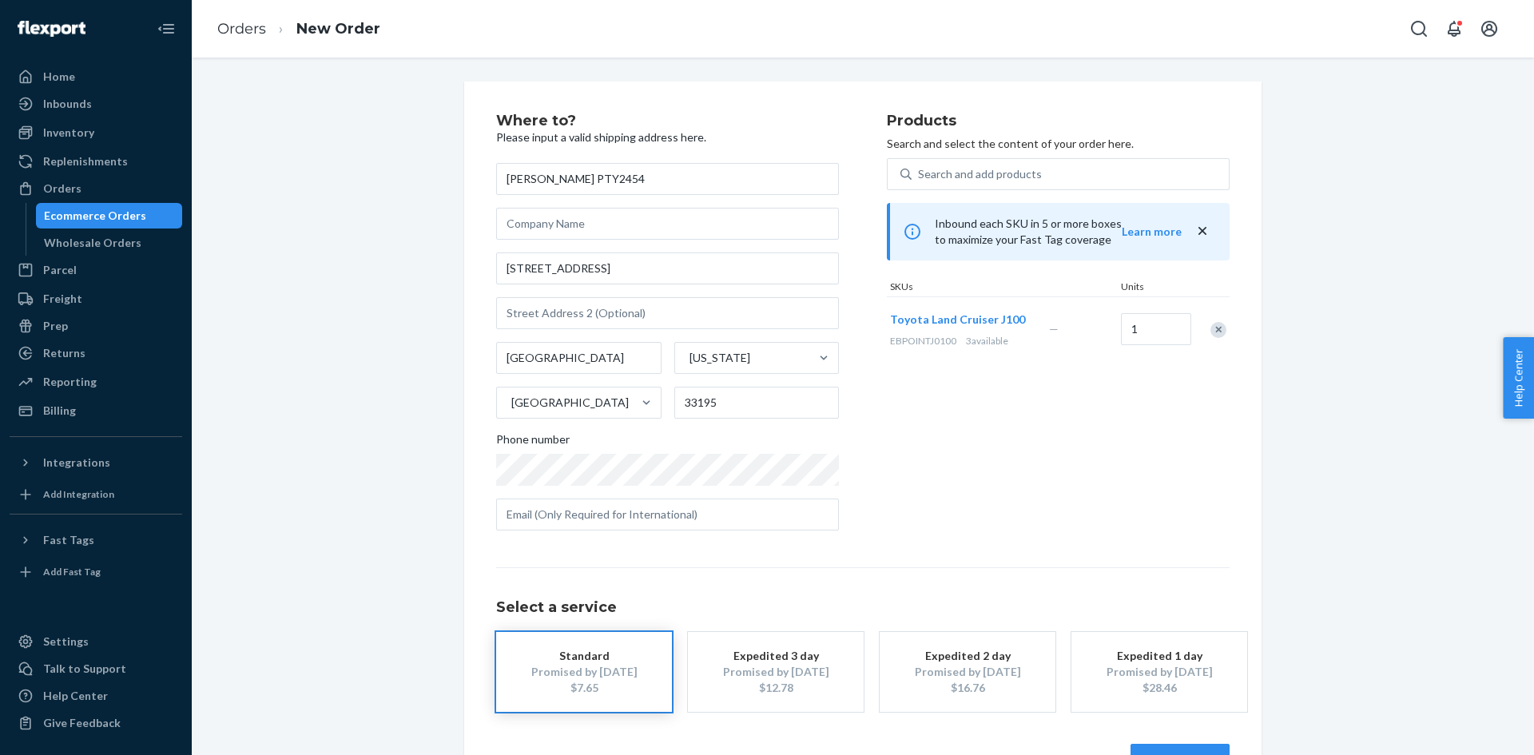
scroll to position [53, 0]
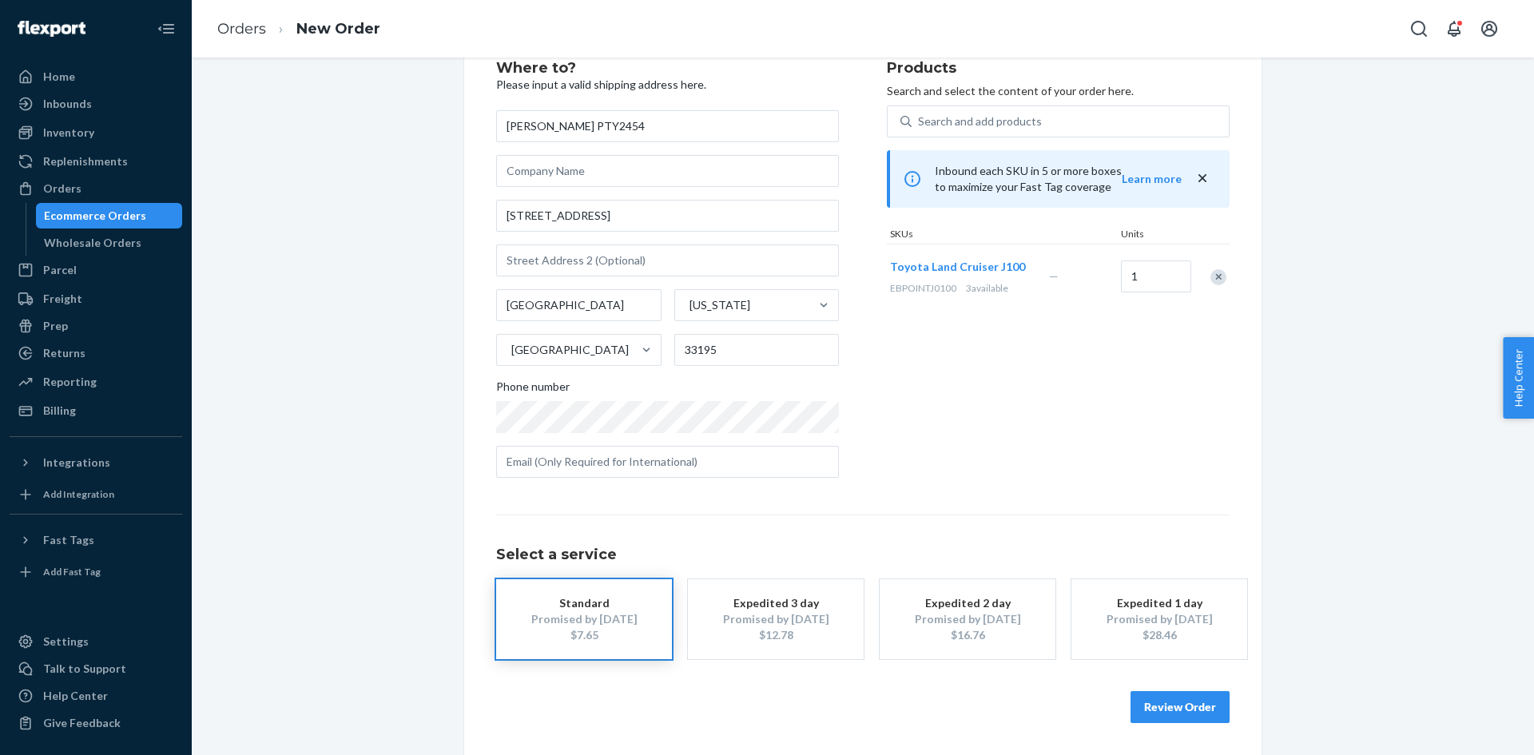
click at [1209, 709] on button "Review Order" at bounding box center [1179, 707] width 99 height 32
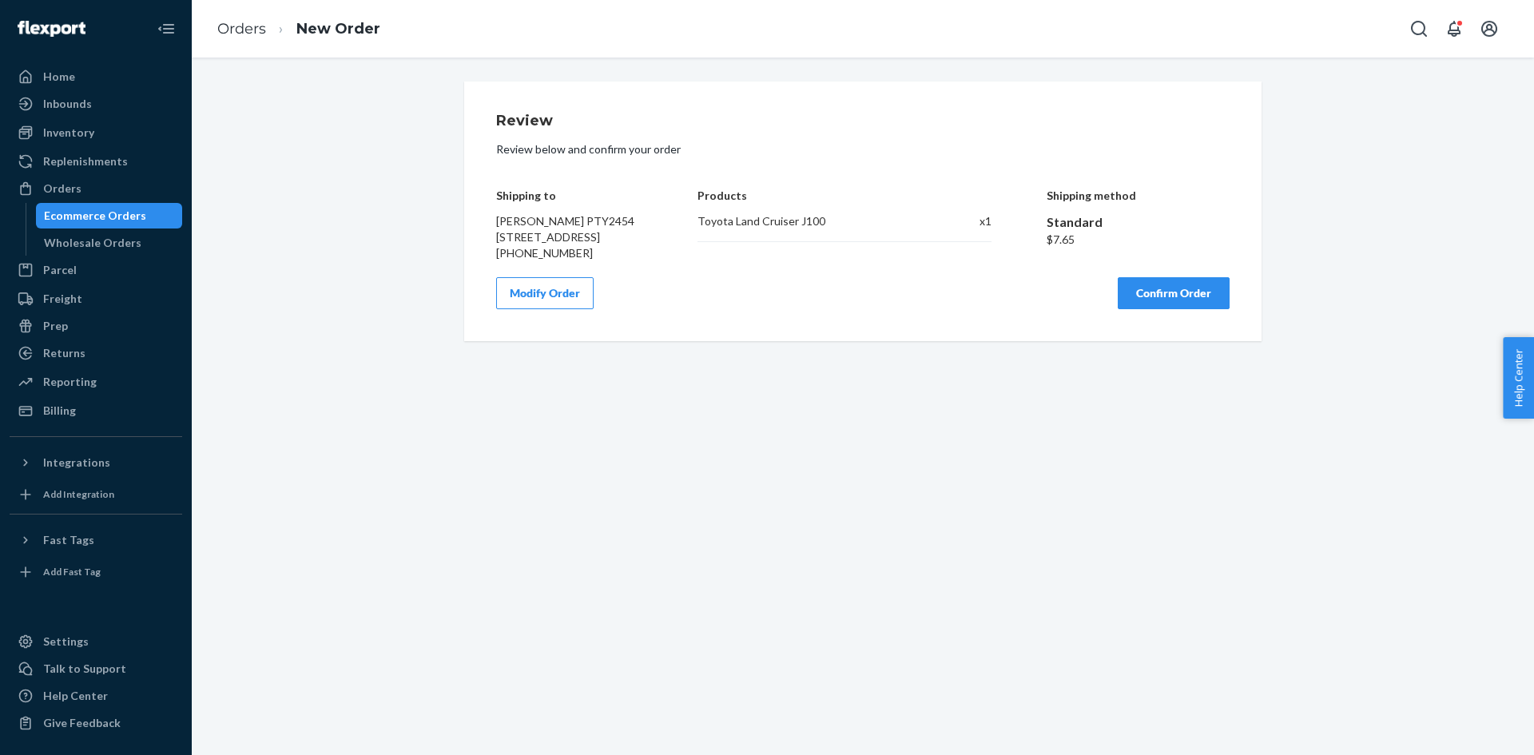
scroll to position [0, 0]
click at [1187, 309] on button "Confirm Order" at bounding box center [1174, 293] width 112 height 32
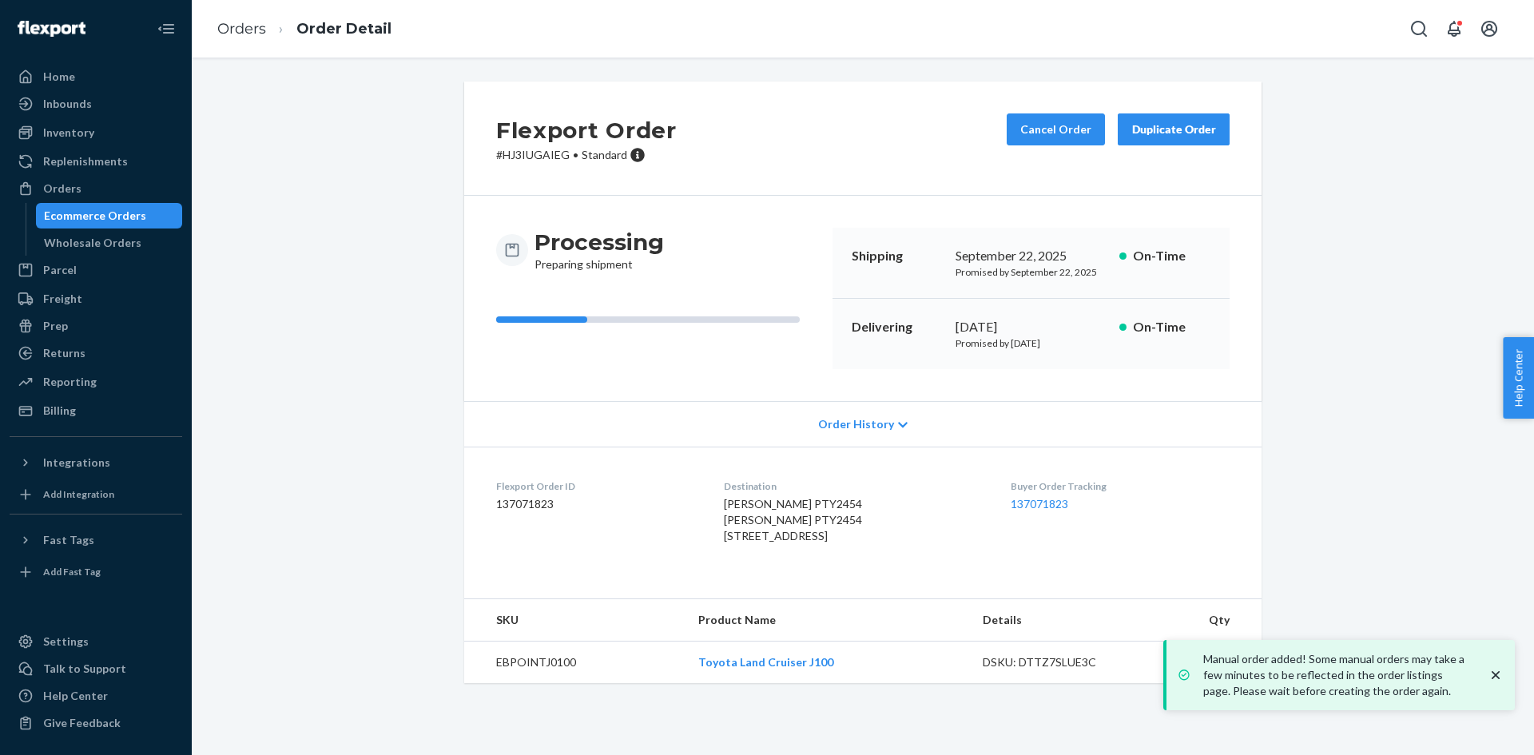
click at [119, 228] on link "Ecommerce Orders" at bounding box center [109, 216] width 147 height 26
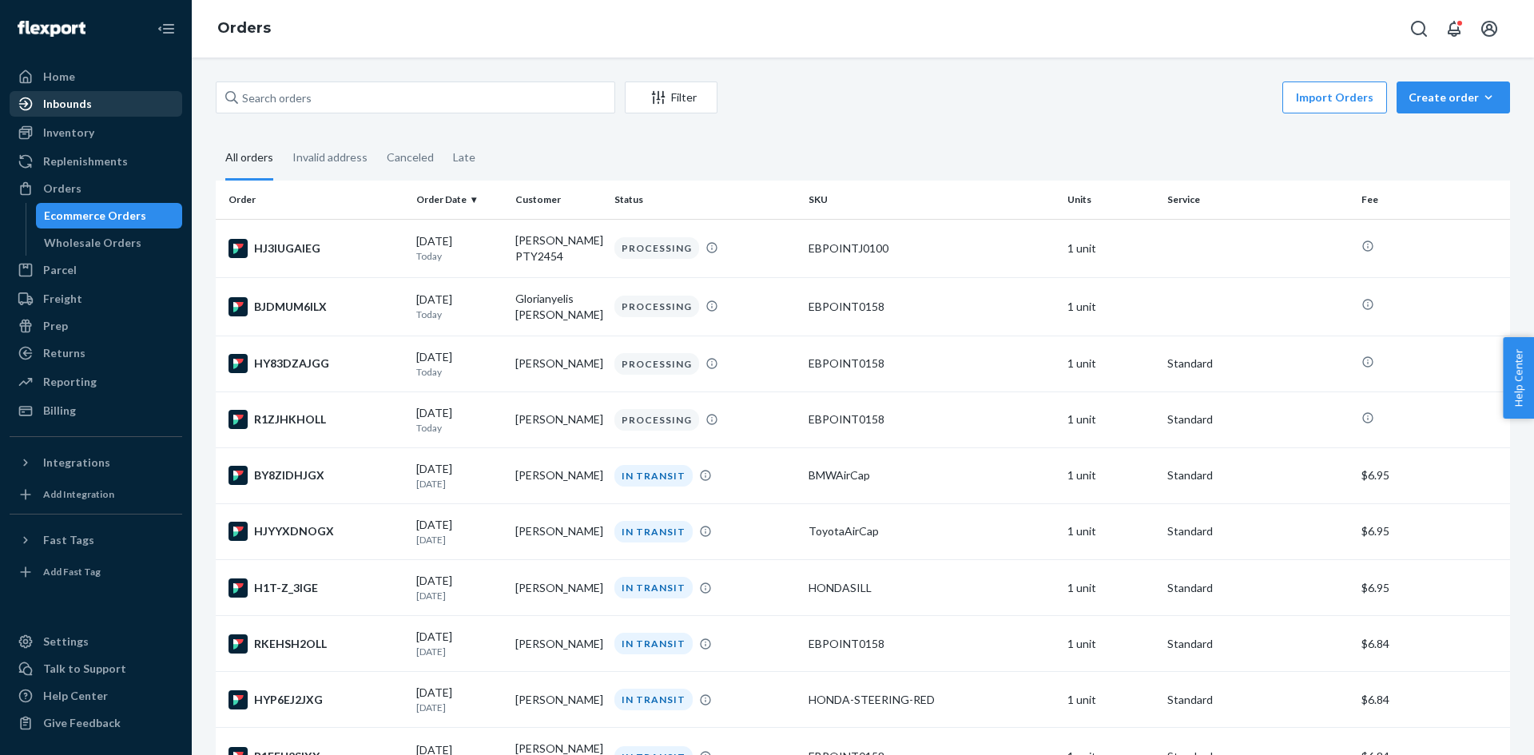
click at [113, 114] on div "Inbounds" at bounding box center [95, 104] width 169 height 22
